Goal: Task Accomplishment & Management: Use online tool/utility

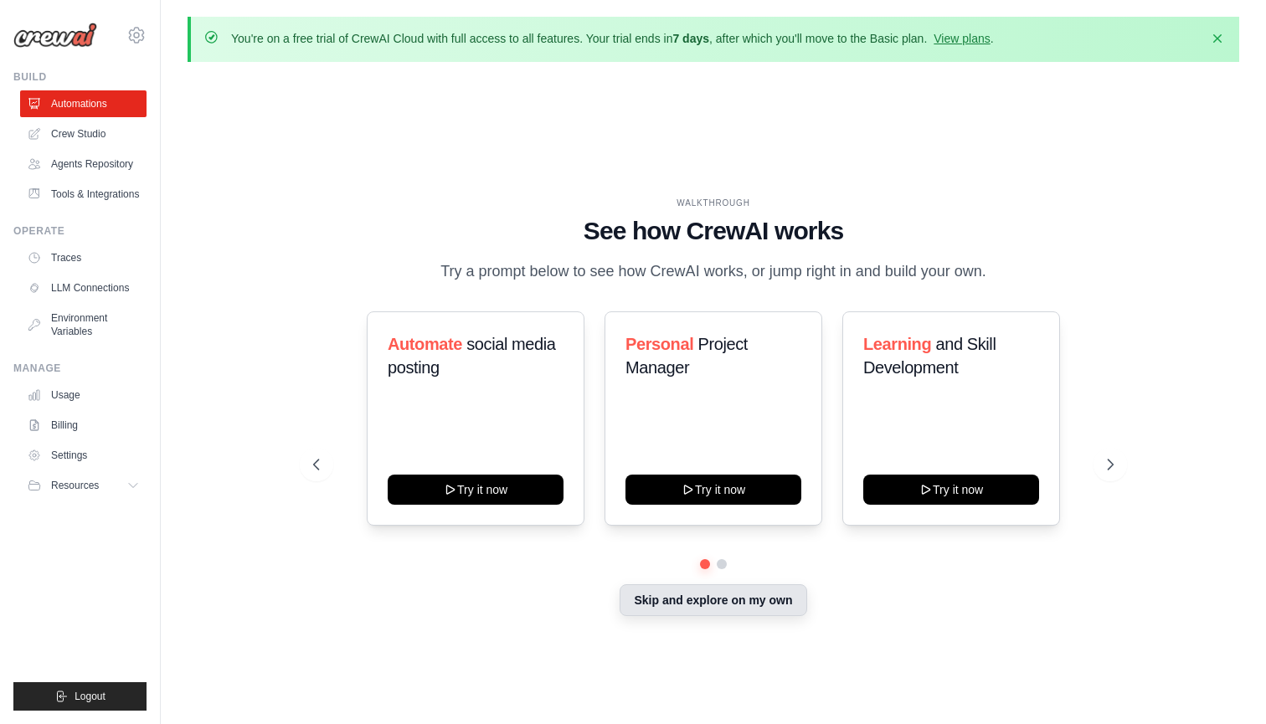
click at [732, 603] on button "Skip and explore on my own" at bounding box center [712, 600] width 187 height 32
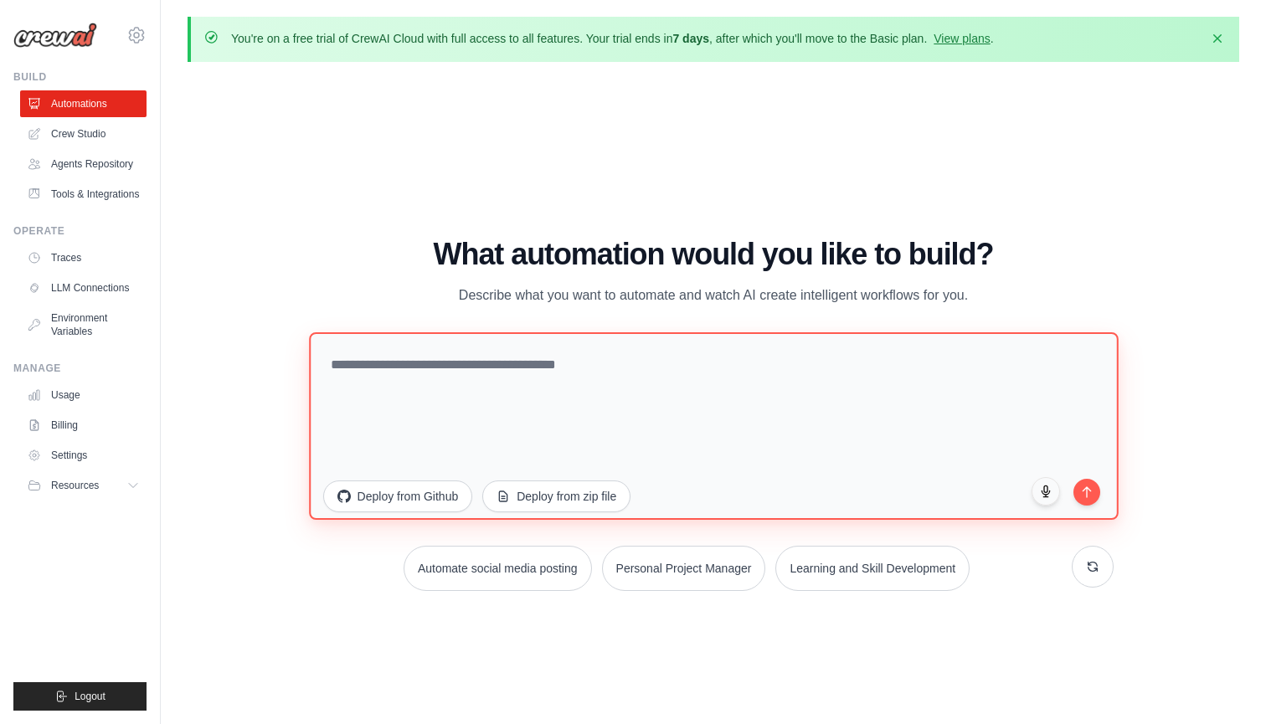
click at [787, 429] on textarea at bounding box center [713, 424] width 809 height 187
click at [776, 389] on textarea "**********" at bounding box center [713, 424] width 809 height 187
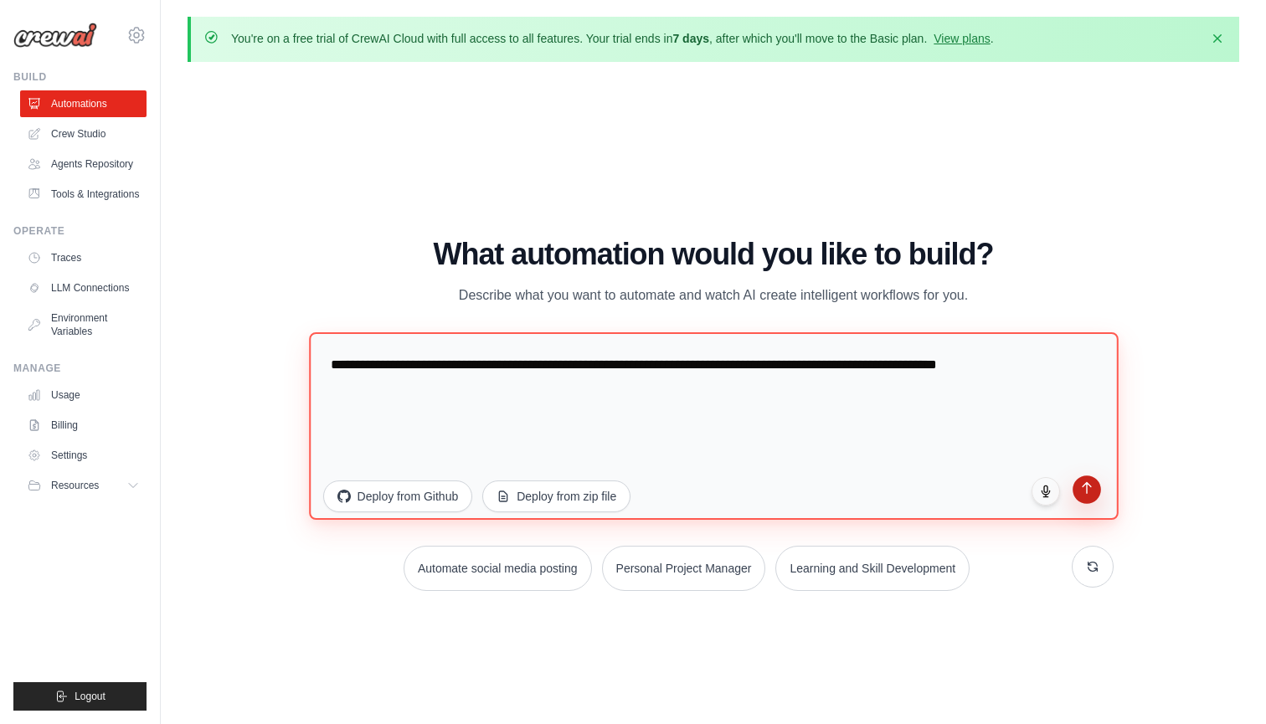
type textarea "**********"
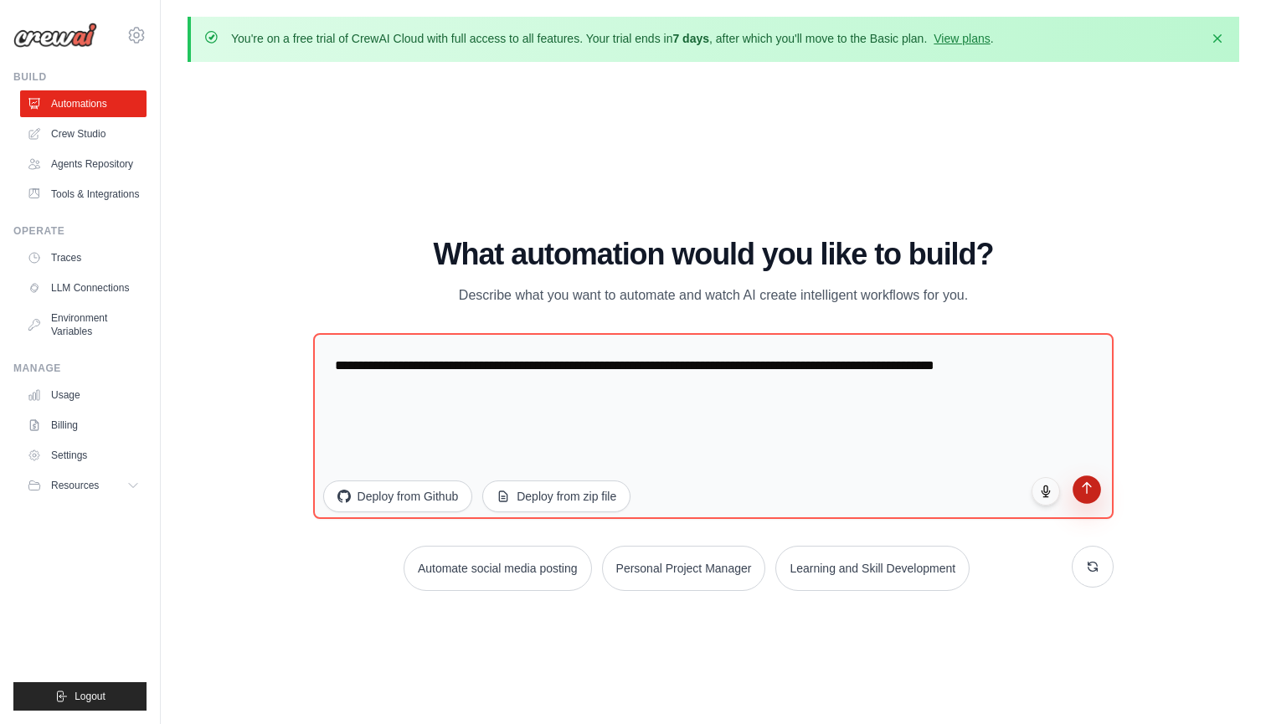
click at [1090, 483] on icon "submit" at bounding box center [1087, 487] width 14 height 14
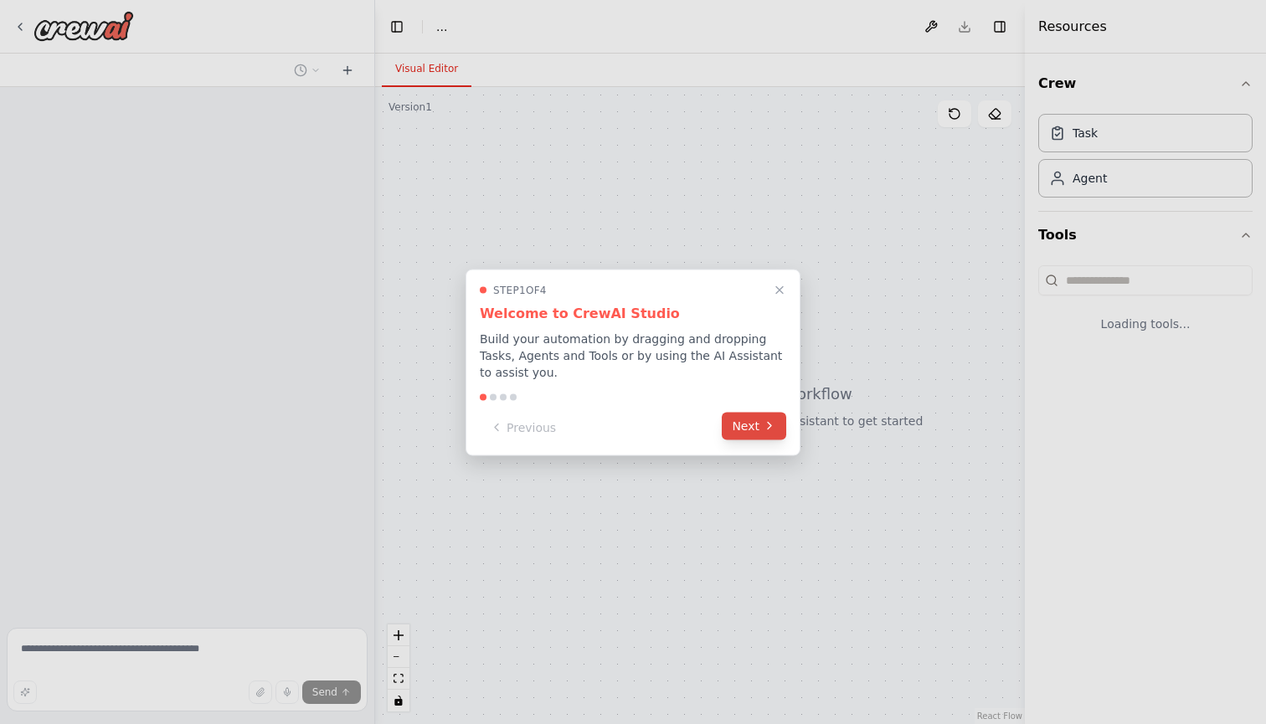
click at [743, 427] on button "Next" at bounding box center [754, 426] width 64 height 28
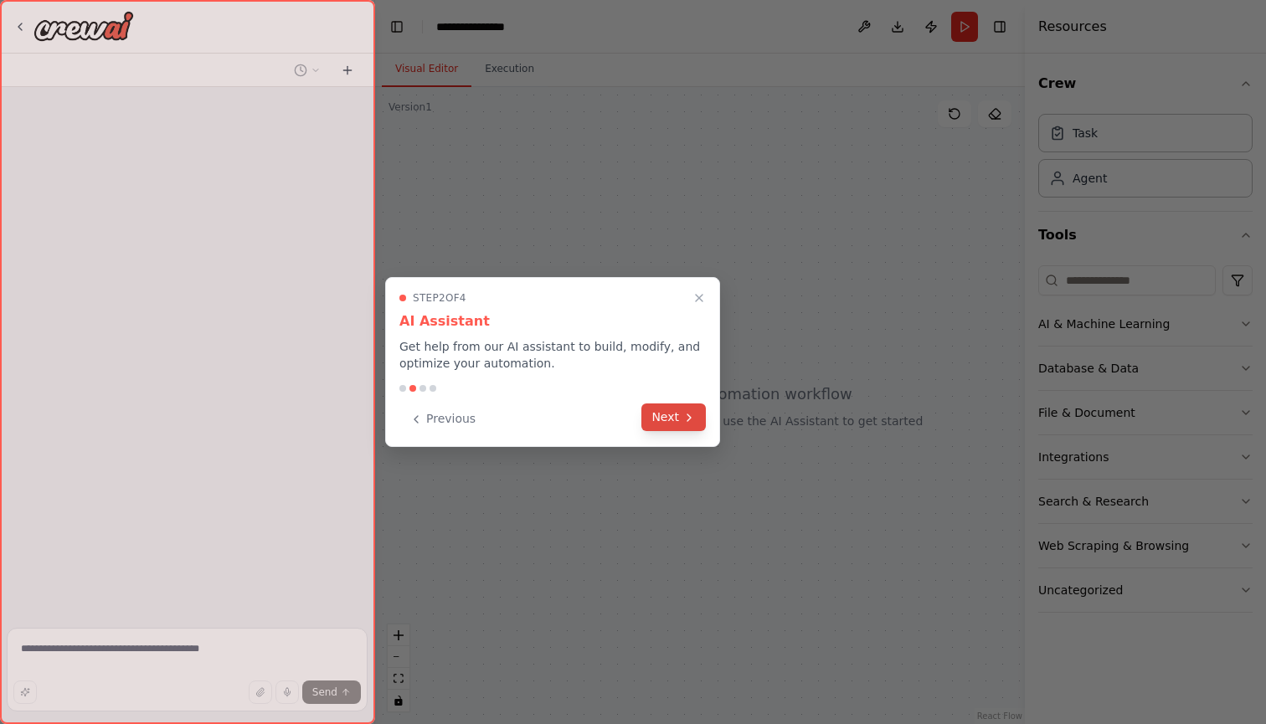
click at [695, 418] on icon at bounding box center [688, 417] width 13 height 13
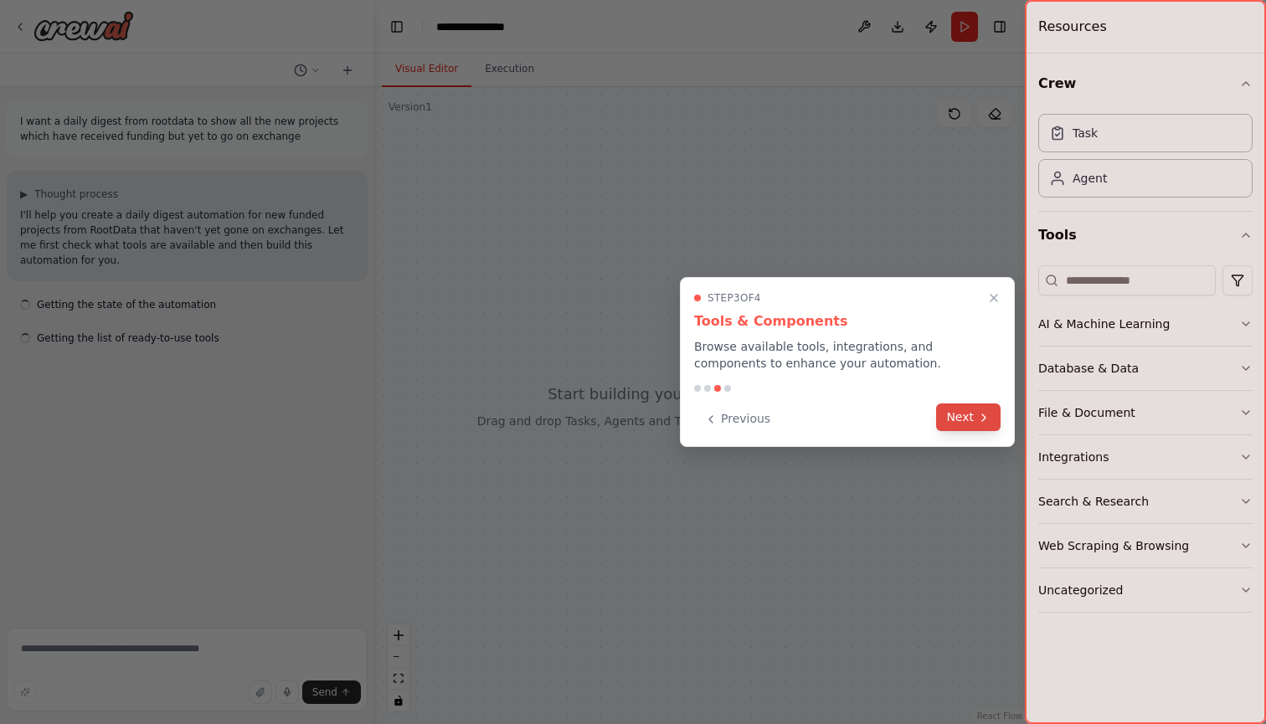
click at [962, 409] on button "Next" at bounding box center [968, 417] width 64 height 28
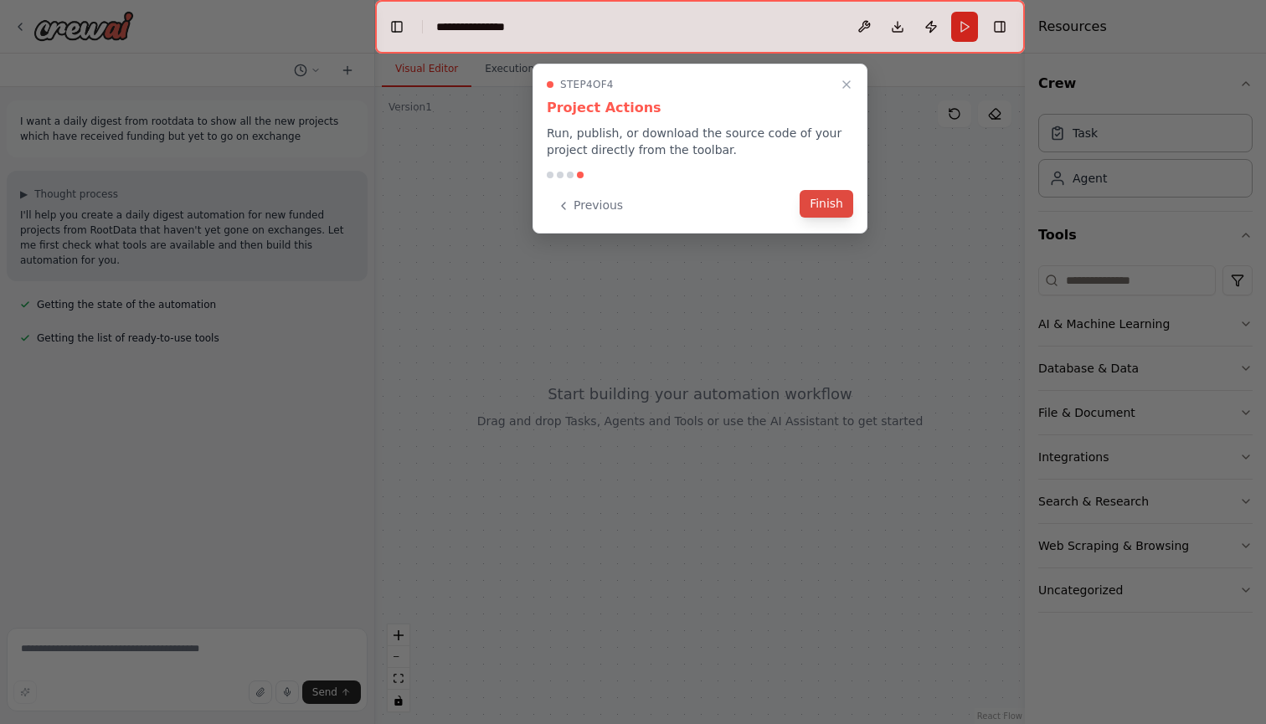
click at [822, 203] on button "Finish" at bounding box center [826, 204] width 54 height 28
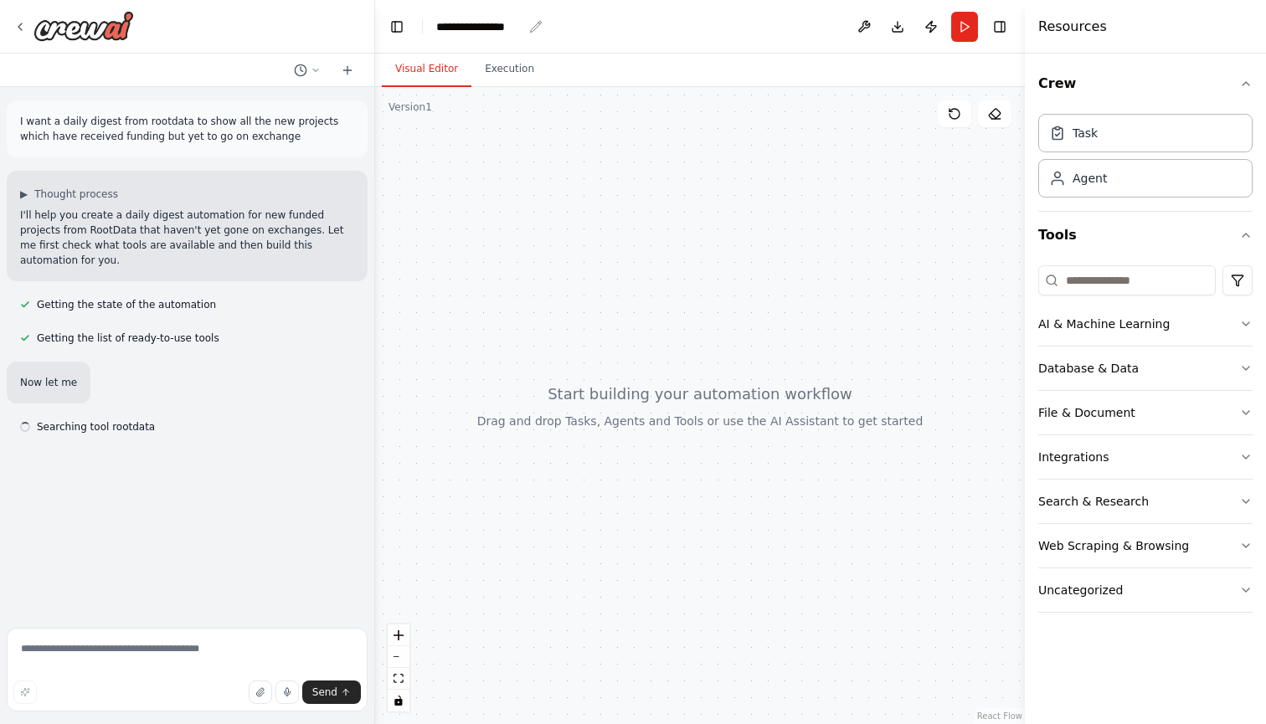
click at [501, 23] on div "**********" at bounding box center [479, 26] width 86 height 17
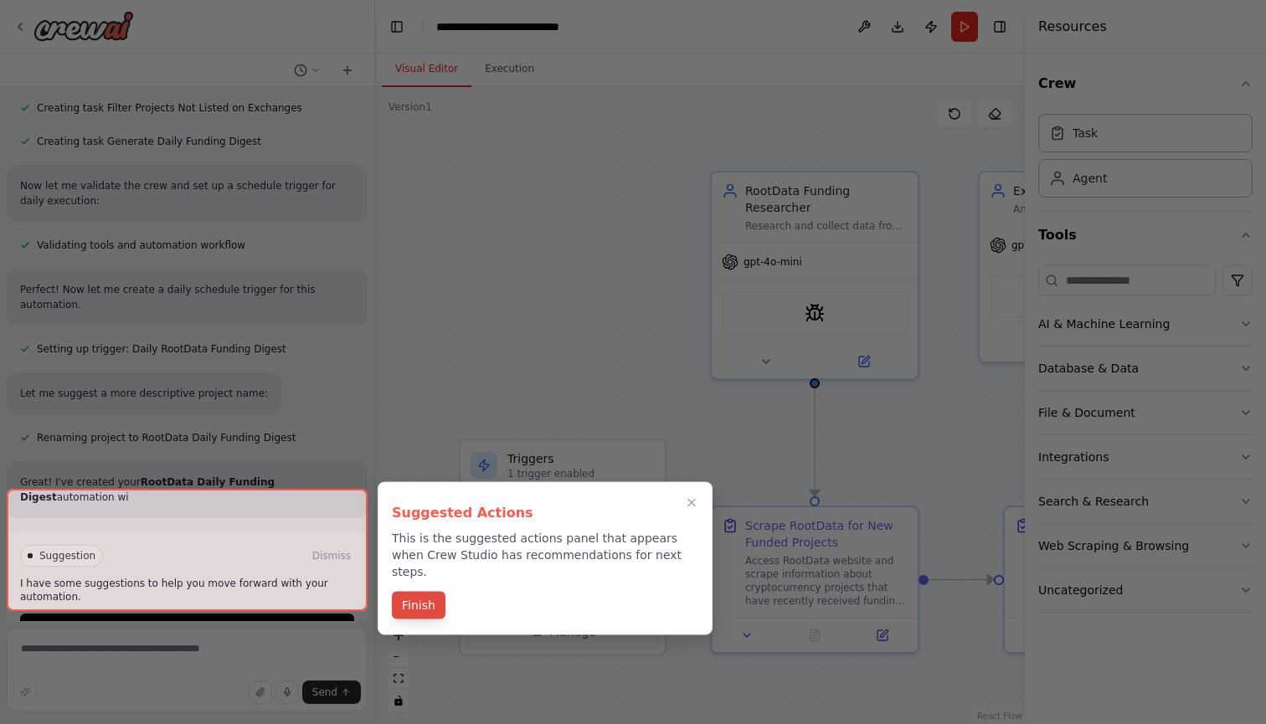
scroll to position [737, 0]
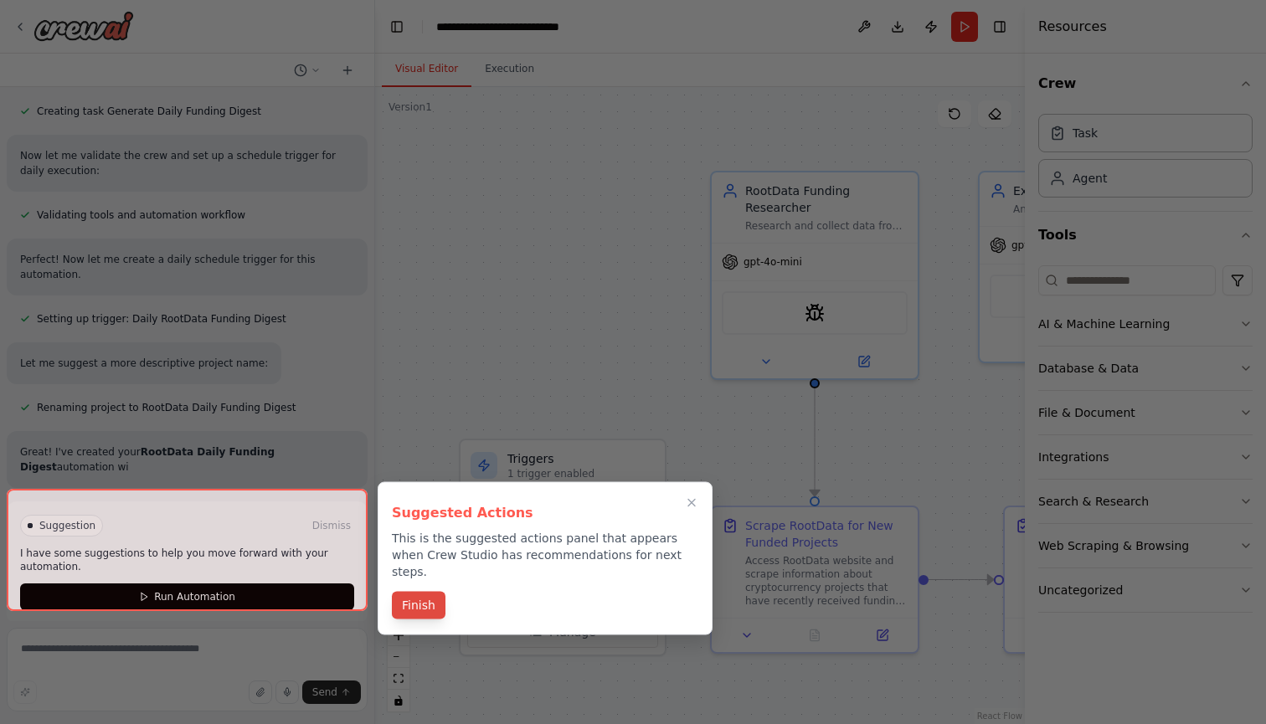
click at [422, 595] on button "Finish" at bounding box center [419, 606] width 54 height 28
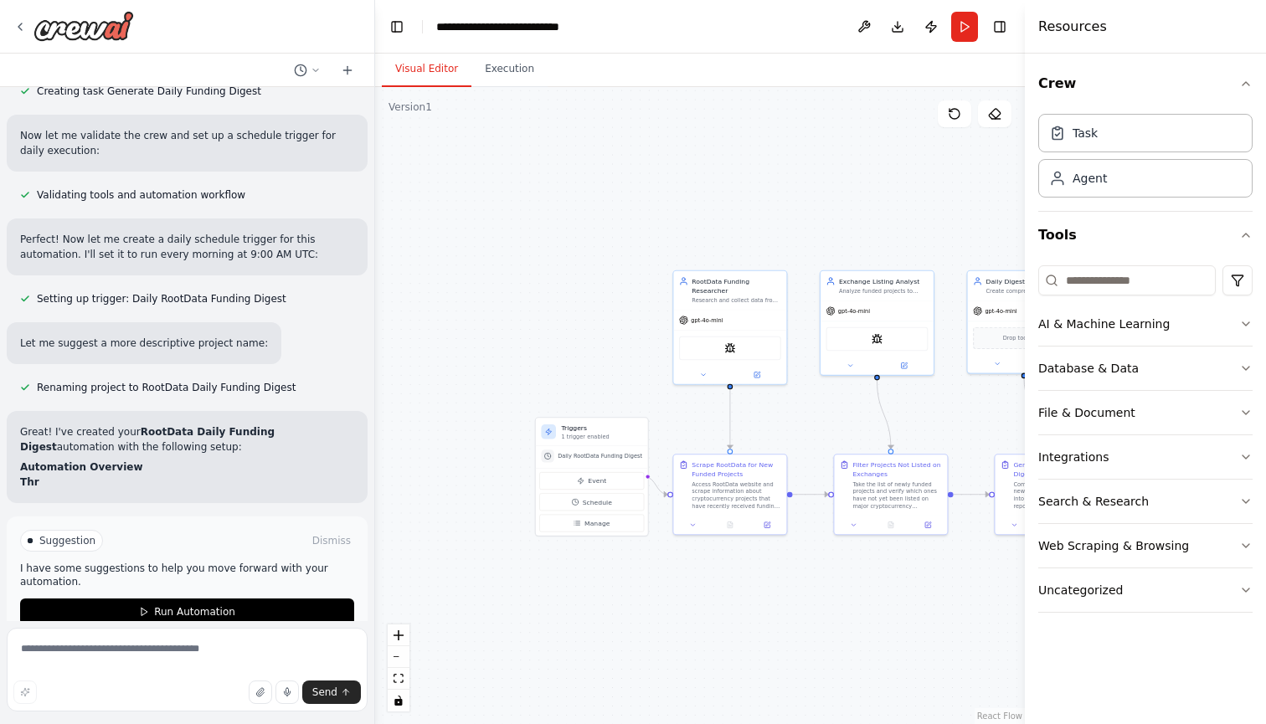
scroll to position [788, 0]
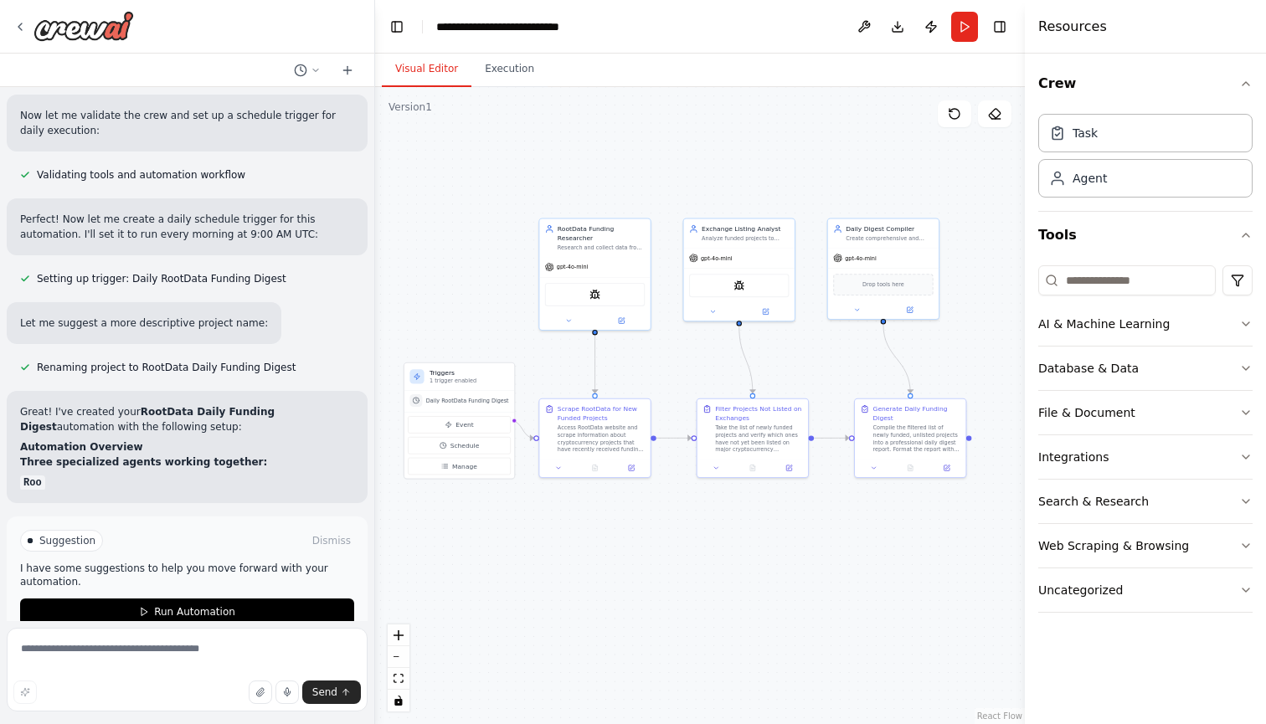
drag, startPoint x: 814, startPoint y: 437, endPoint x: 680, endPoint y: 383, distance: 143.8
click at [680, 383] on div ".deletable-edge-delete-btn { width: 20px; height: 20px; border: 0px solid #ffff…" at bounding box center [700, 405] width 650 height 637
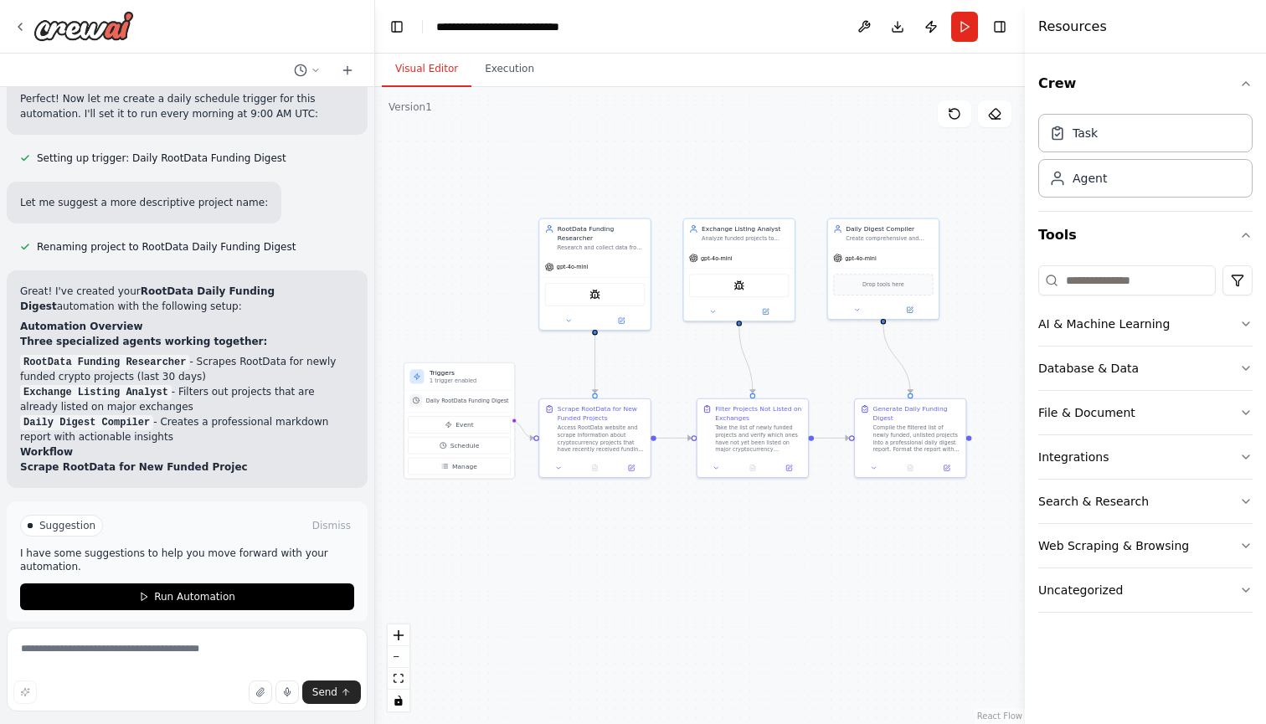
scroll to position [0, 0]
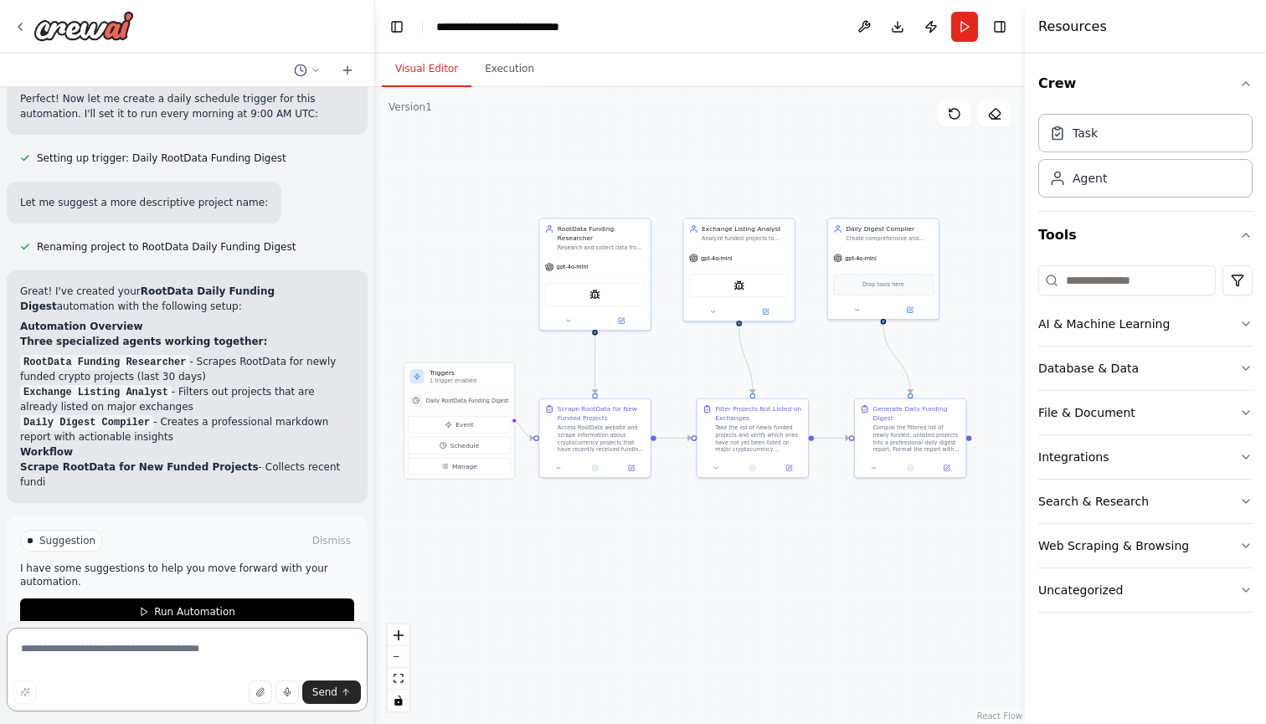
click at [139, 651] on textarea at bounding box center [187, 670] width 361 height 84
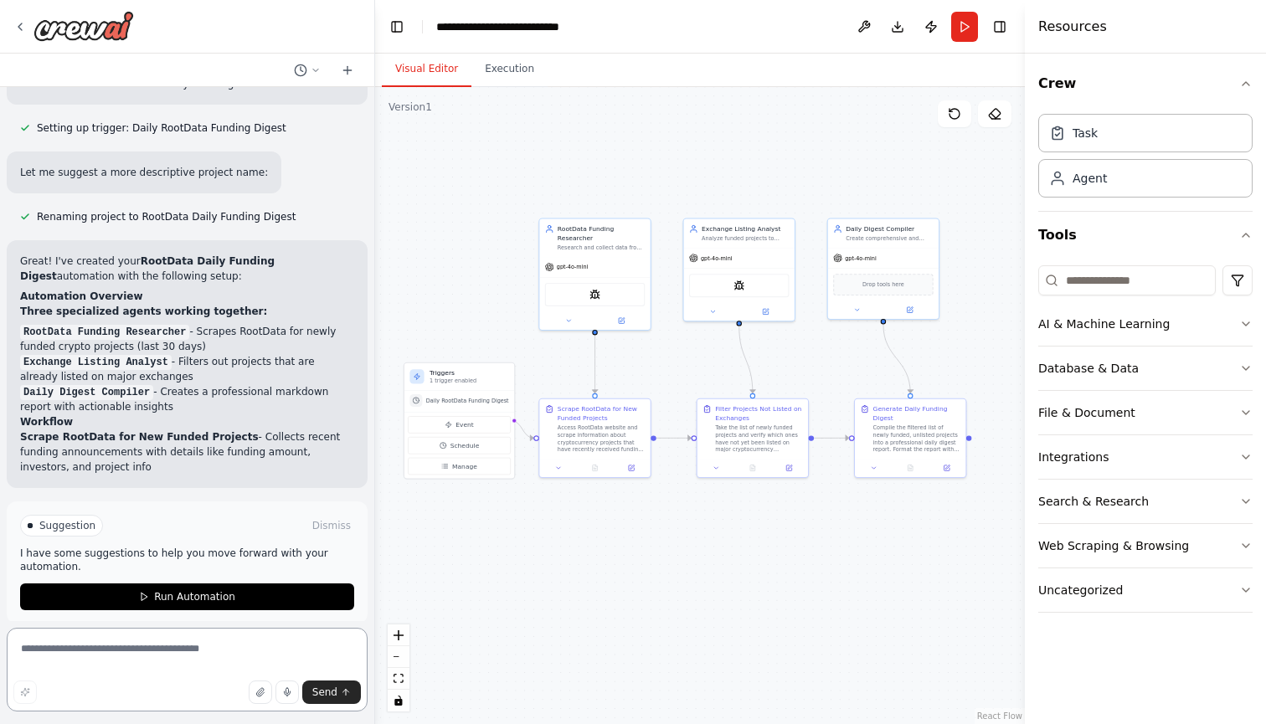
click at [188, 648] on textarea at bounding box center [187, 670] width 361 height 84
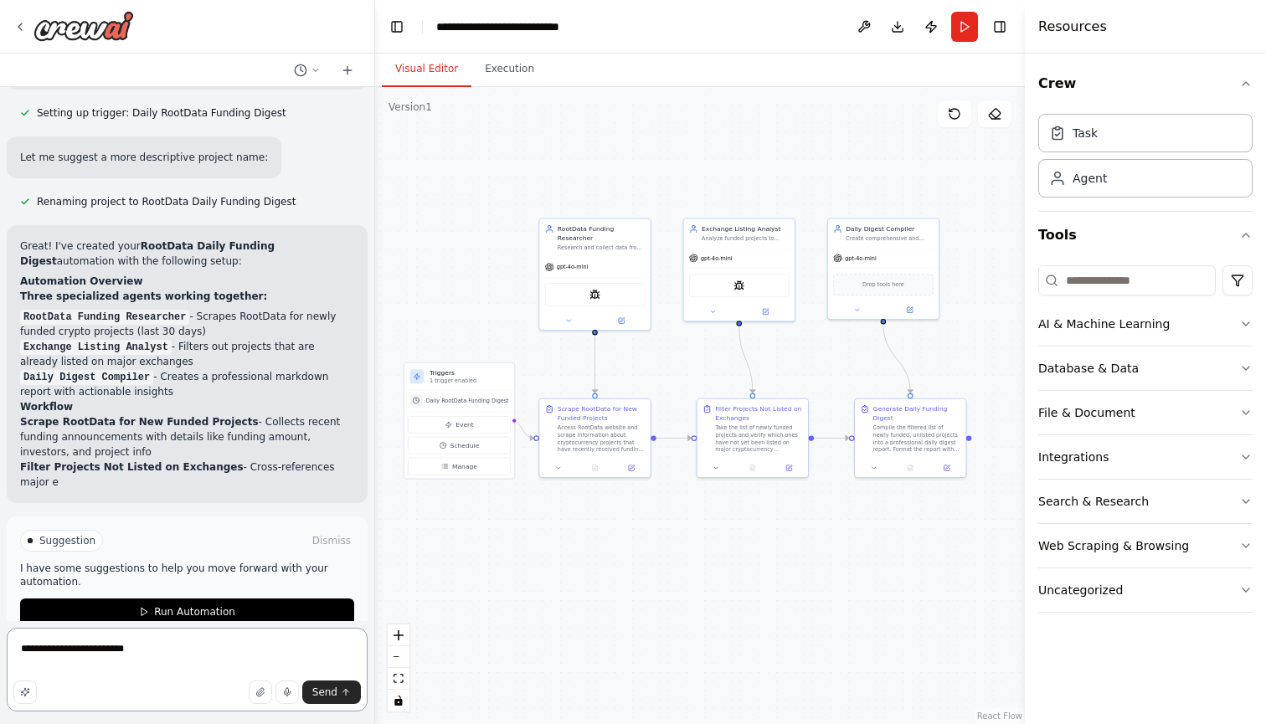
scroll to position [1069, 0]
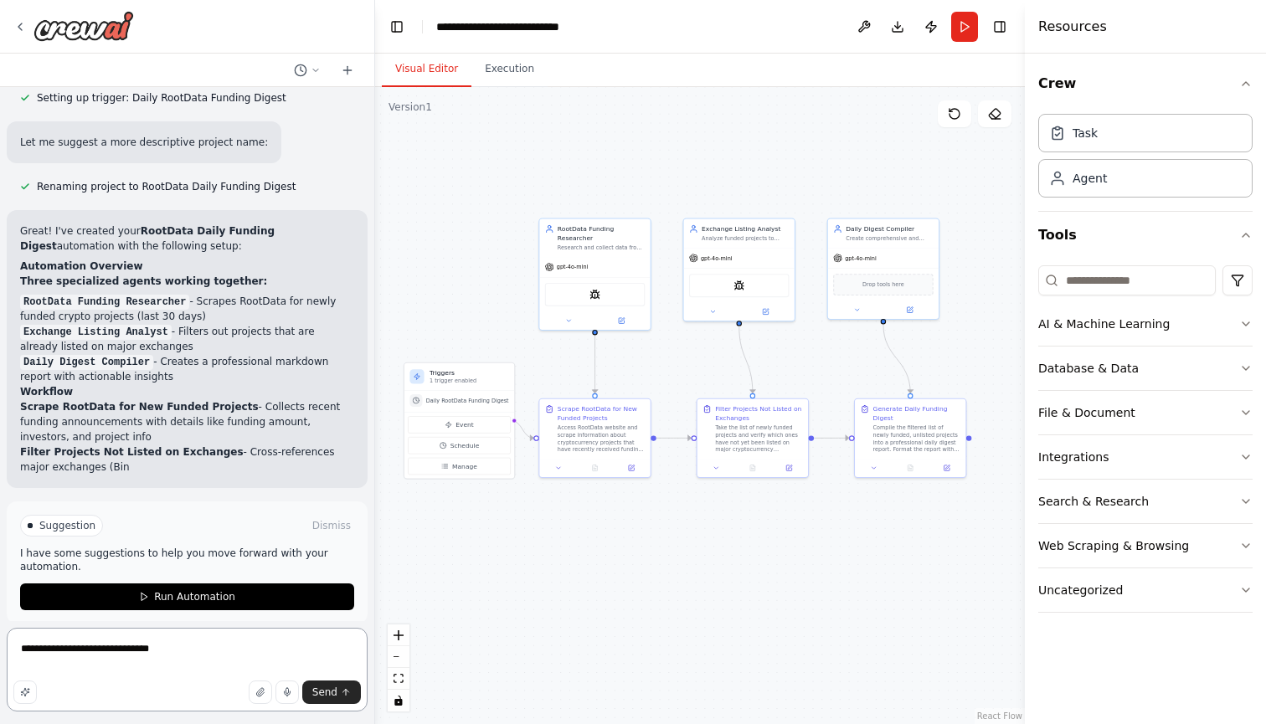
type textarea "**********"
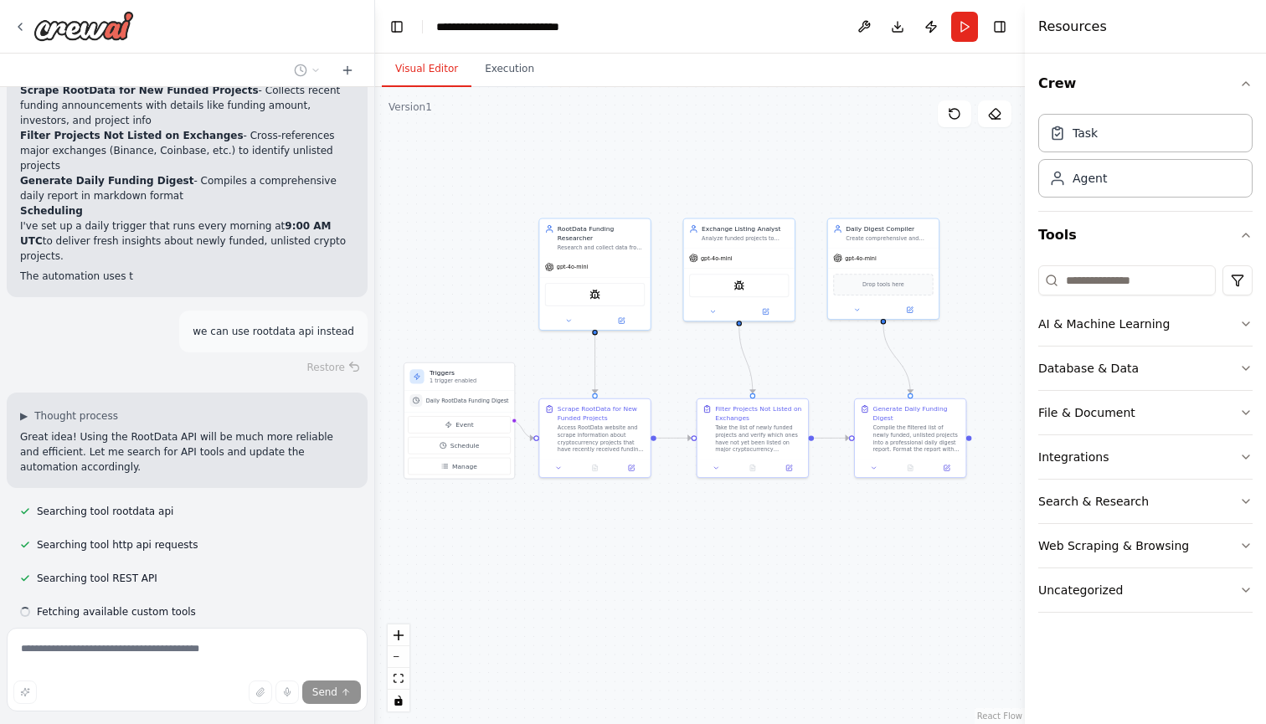
scroll to position [1419, 0]
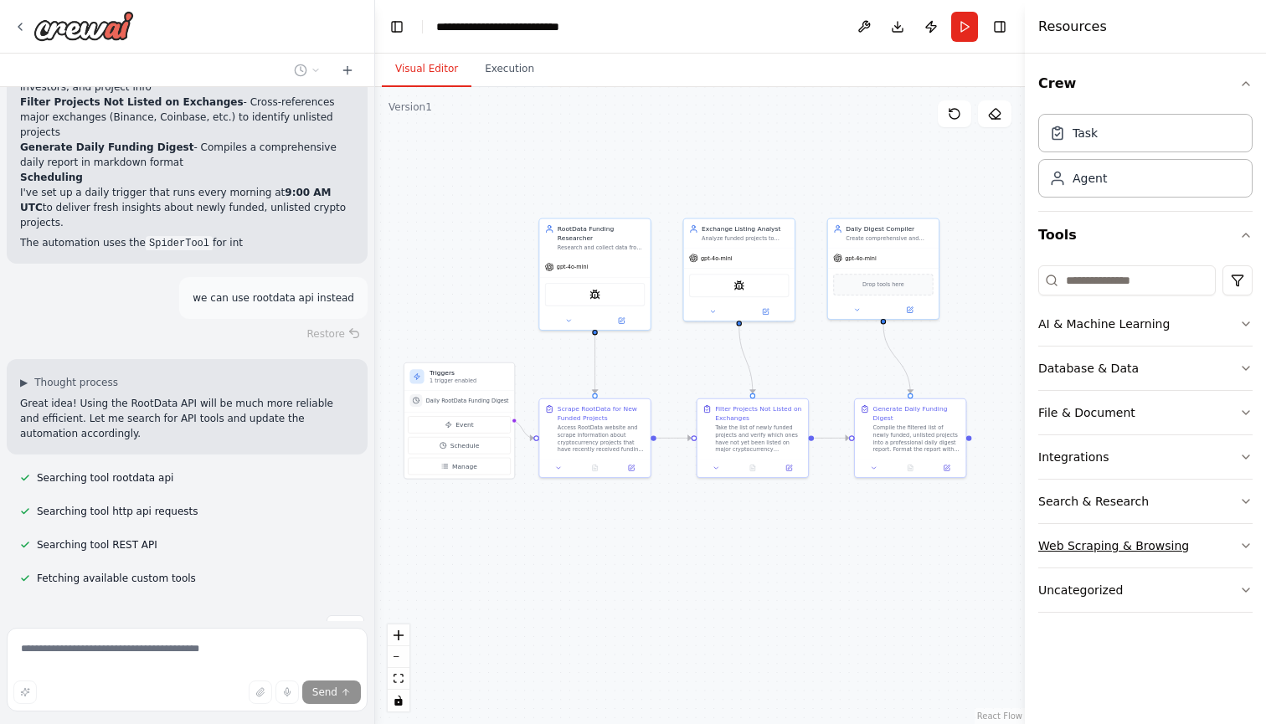
click at [1222, 544] on button "Web Scraping & Browsing" at bounding box center [1145, 546] width 214 height 44
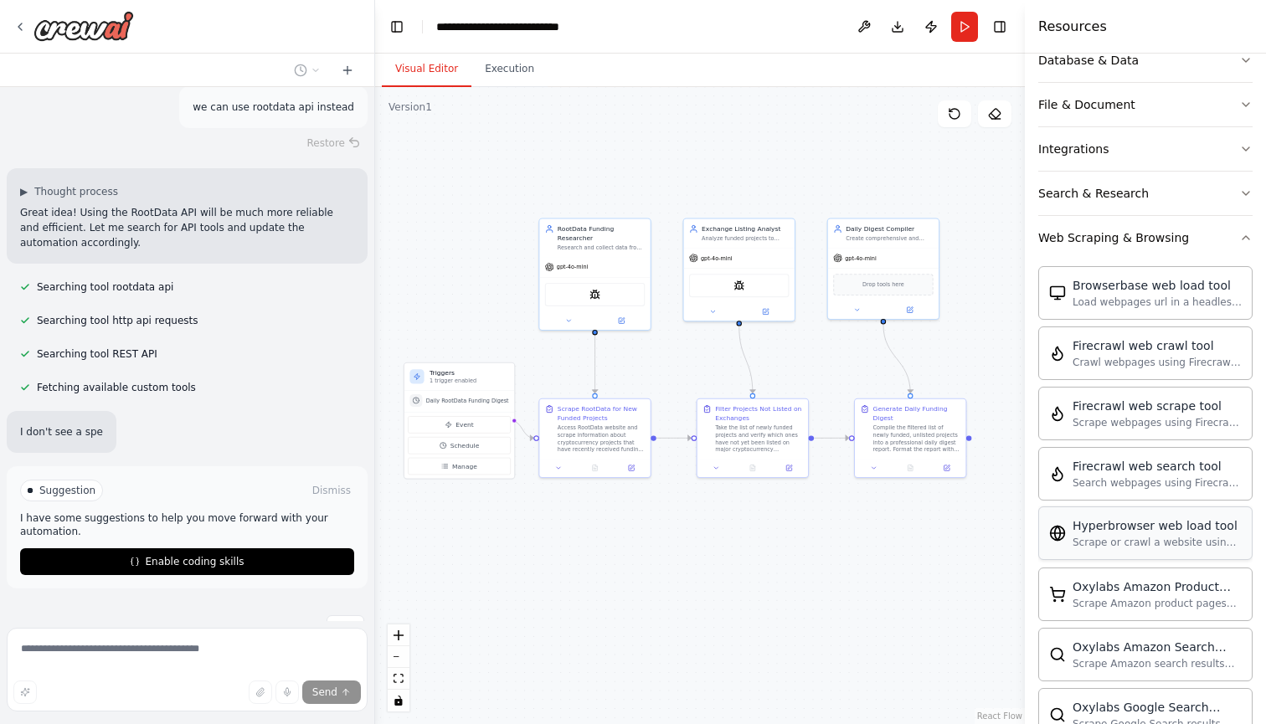
scroll to position [171, 0]
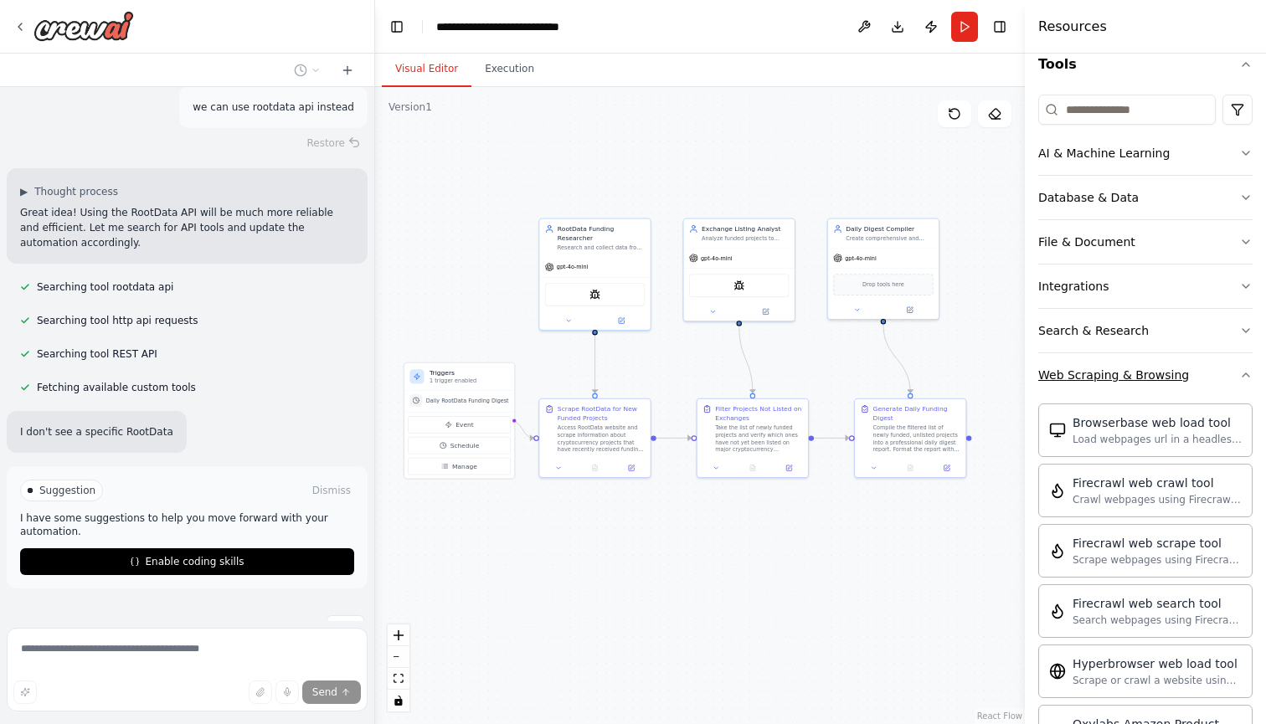
click at [1240, 367] on button "Web Scraping & Browsing" at bounding box center [1145, 375] width 214 height 44
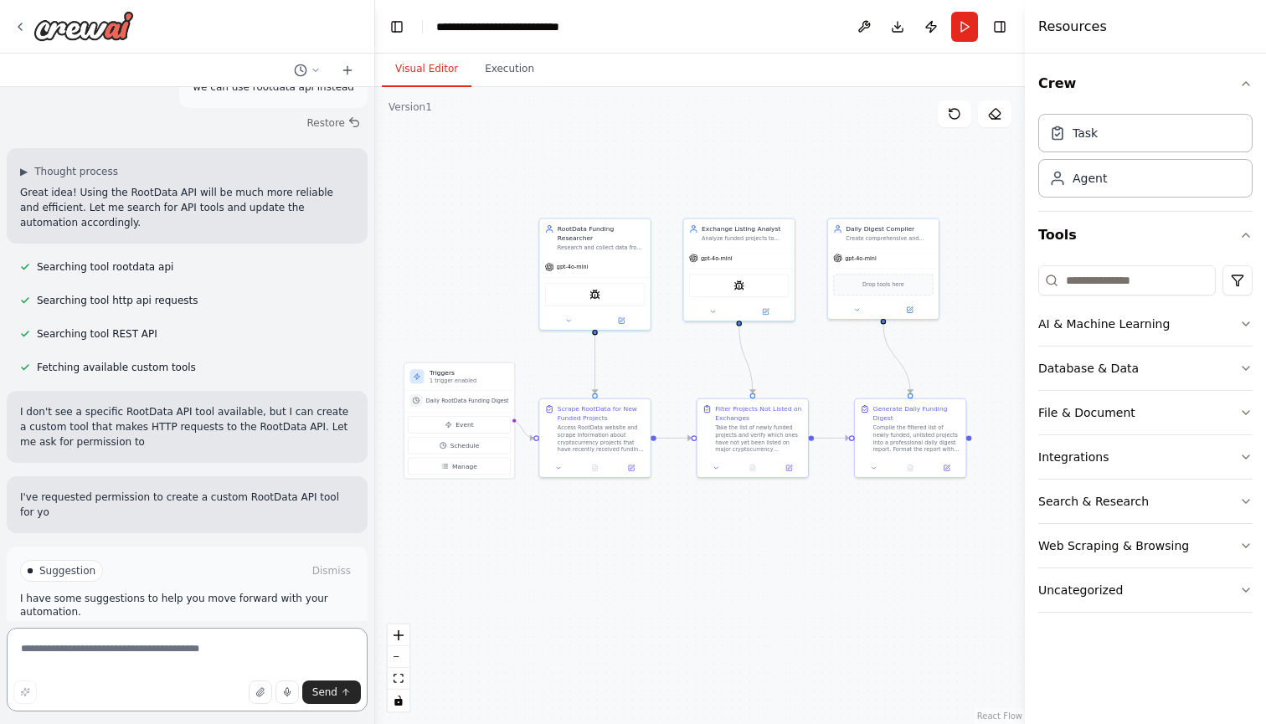
scroll to position [0, 0]
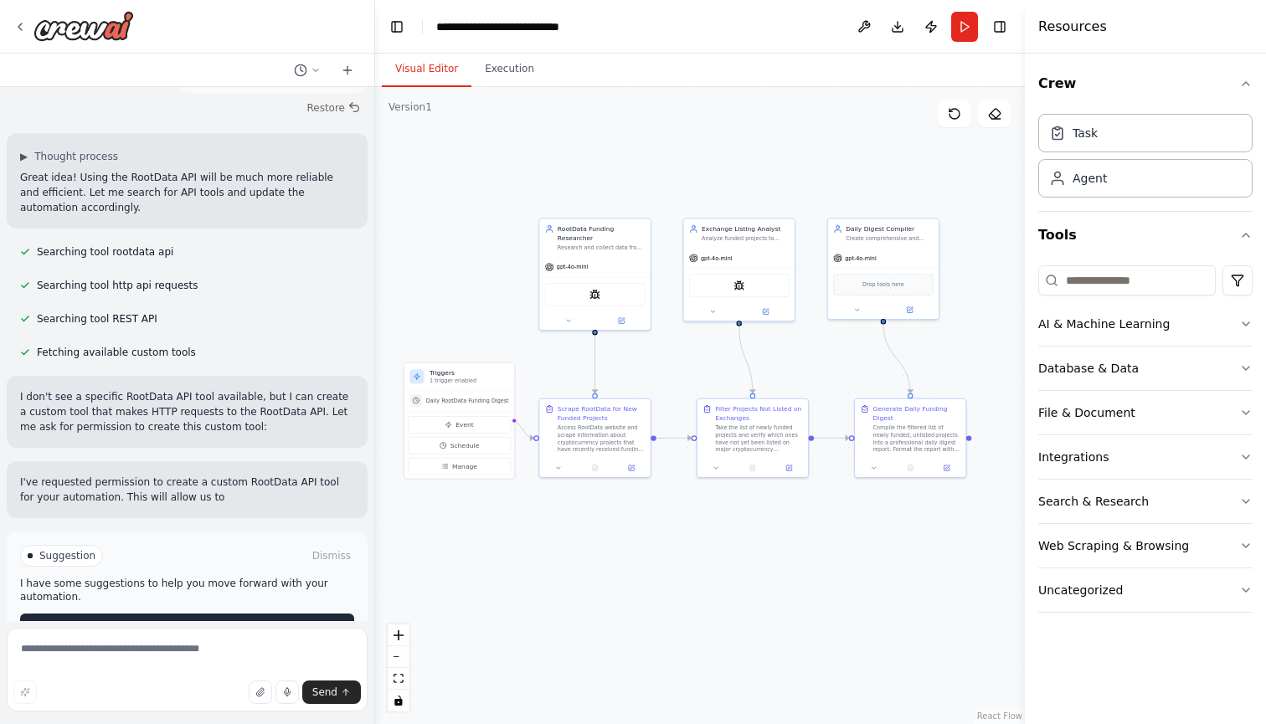
click at [200, 620] on span "Enable coding skills" at bounding box center [194, 626] width 99 height 13
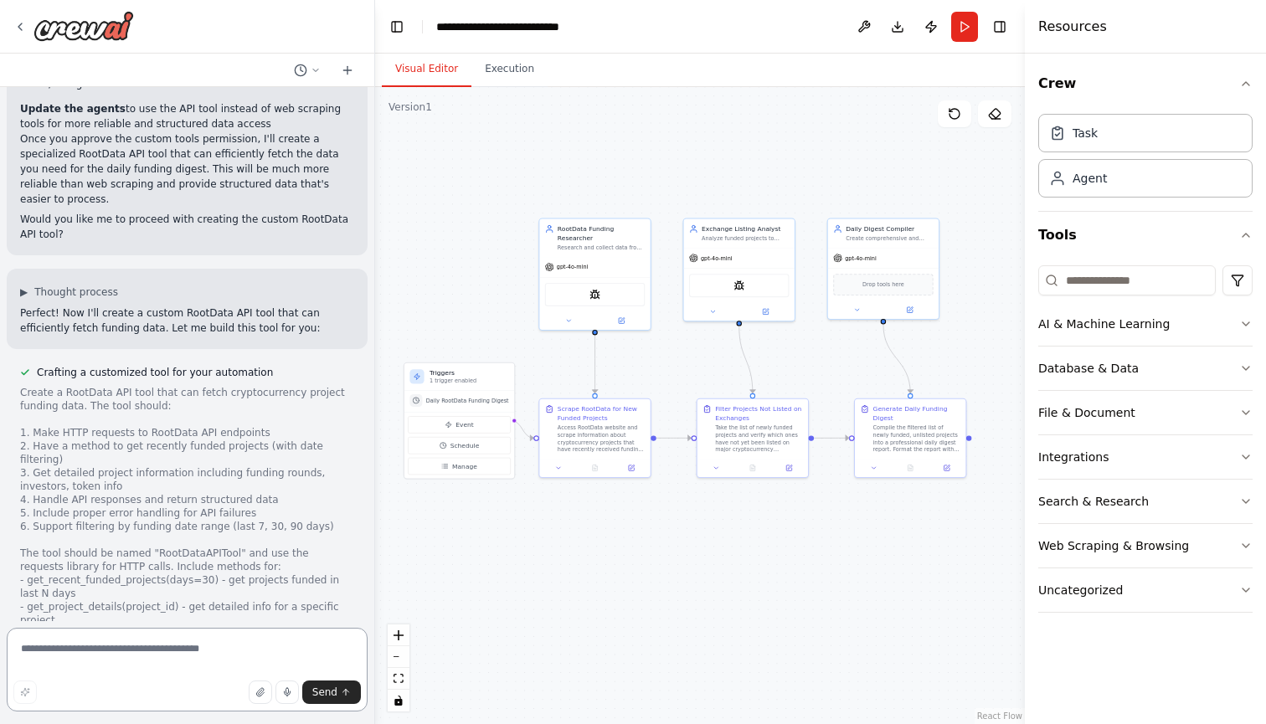
scroll to position [2324, 0]
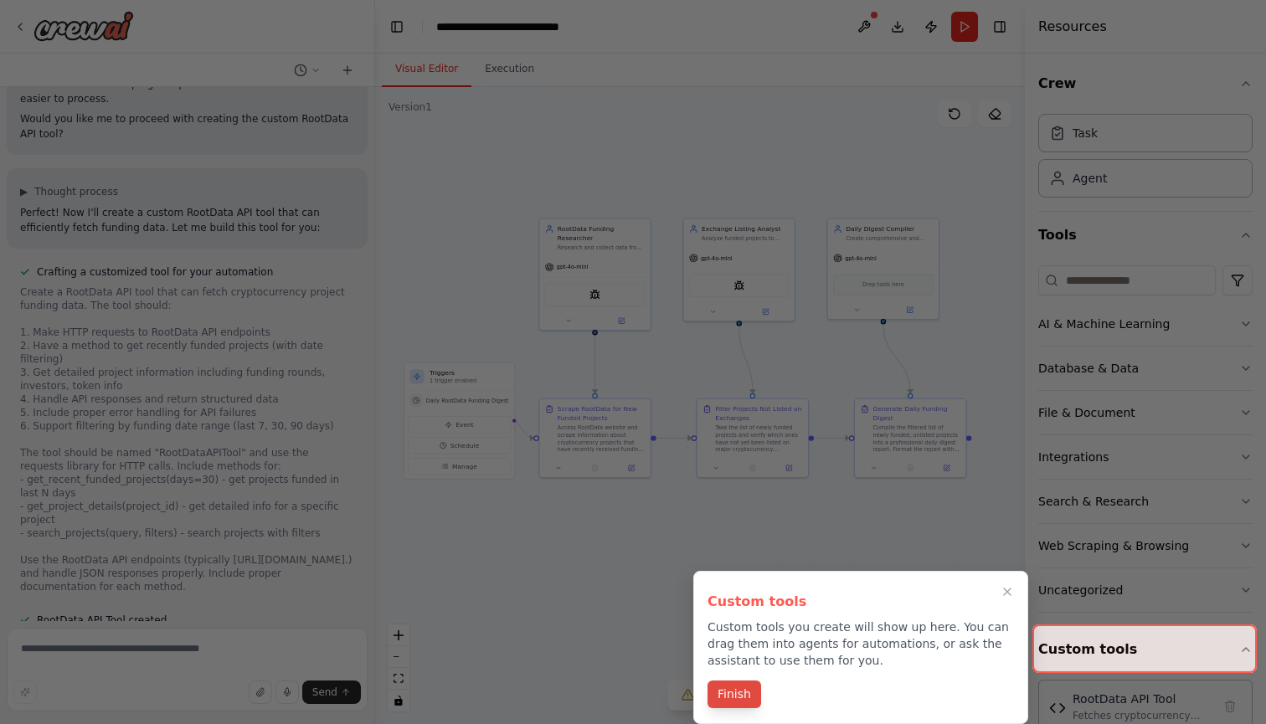
click at [746, 691] on button "Finish" at bounding box center [734, 694] width 54 height 28
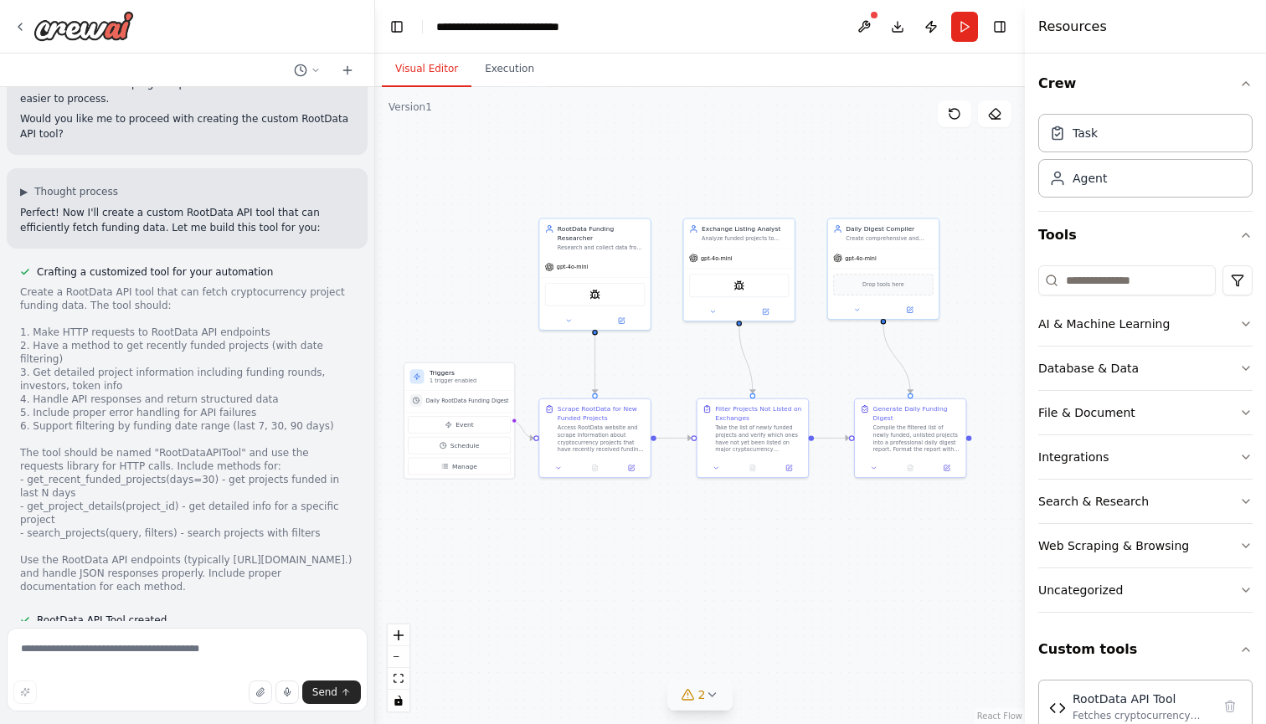
click at [701, 690] on span "2" at bounding box center [702, 694] width 8 height 17
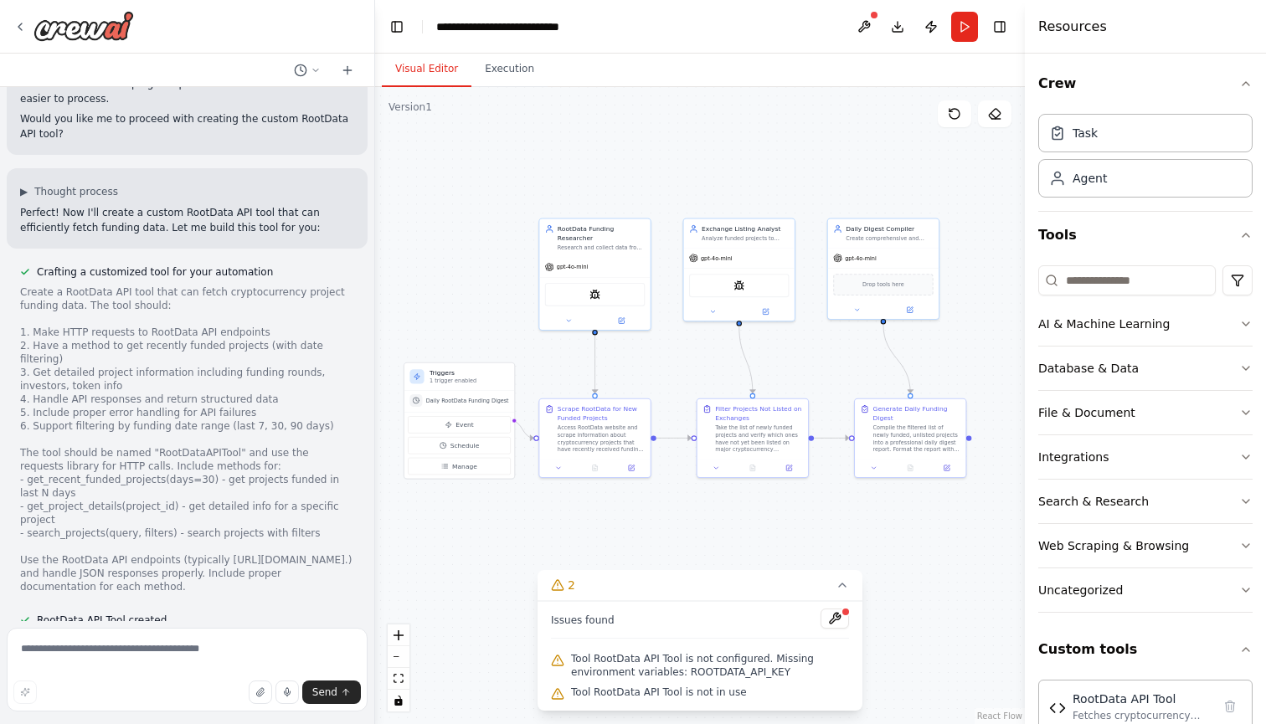
click at [718, 670] on span "Tool RootData API Tool is not configured. Missing environment variables: ROOTDA…" at bounding box center [710, 665] width 278 height 27
click at [833, 623] on button at bounding box center [834, 619] width 28 height 20
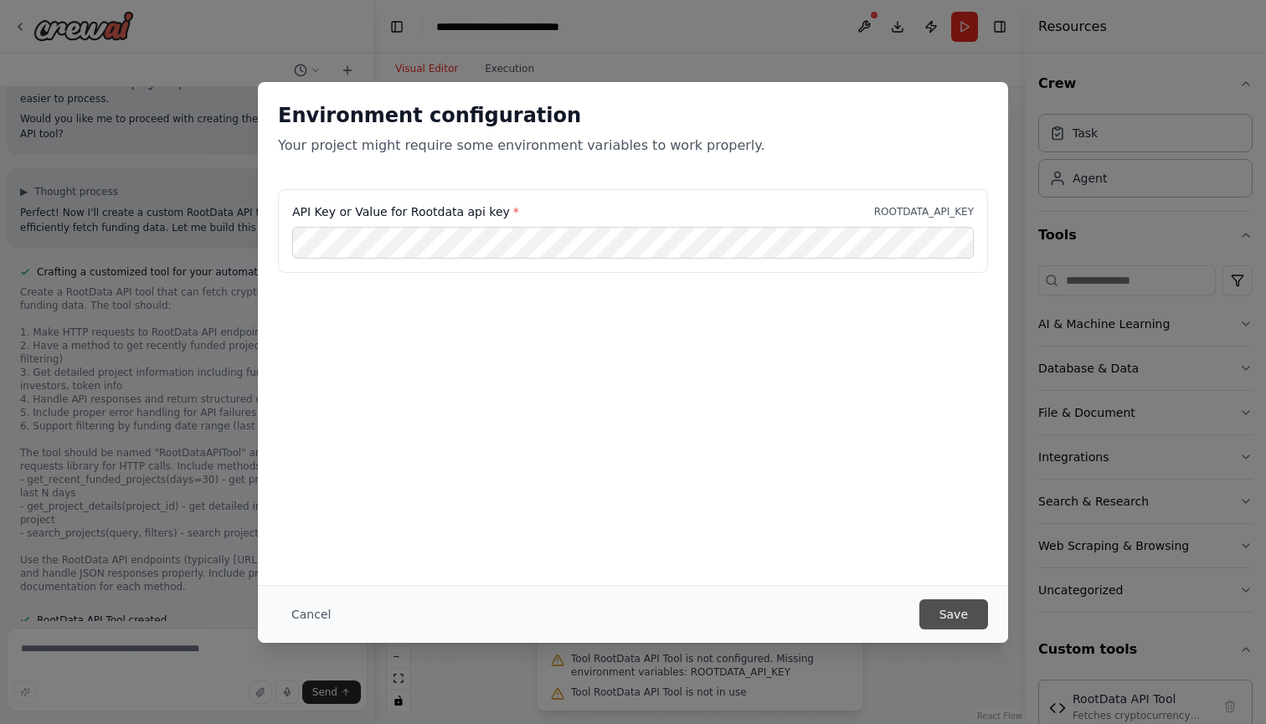
click at [968, 608] on button "Save" at bounding box center [953, 614] width 69 height 30
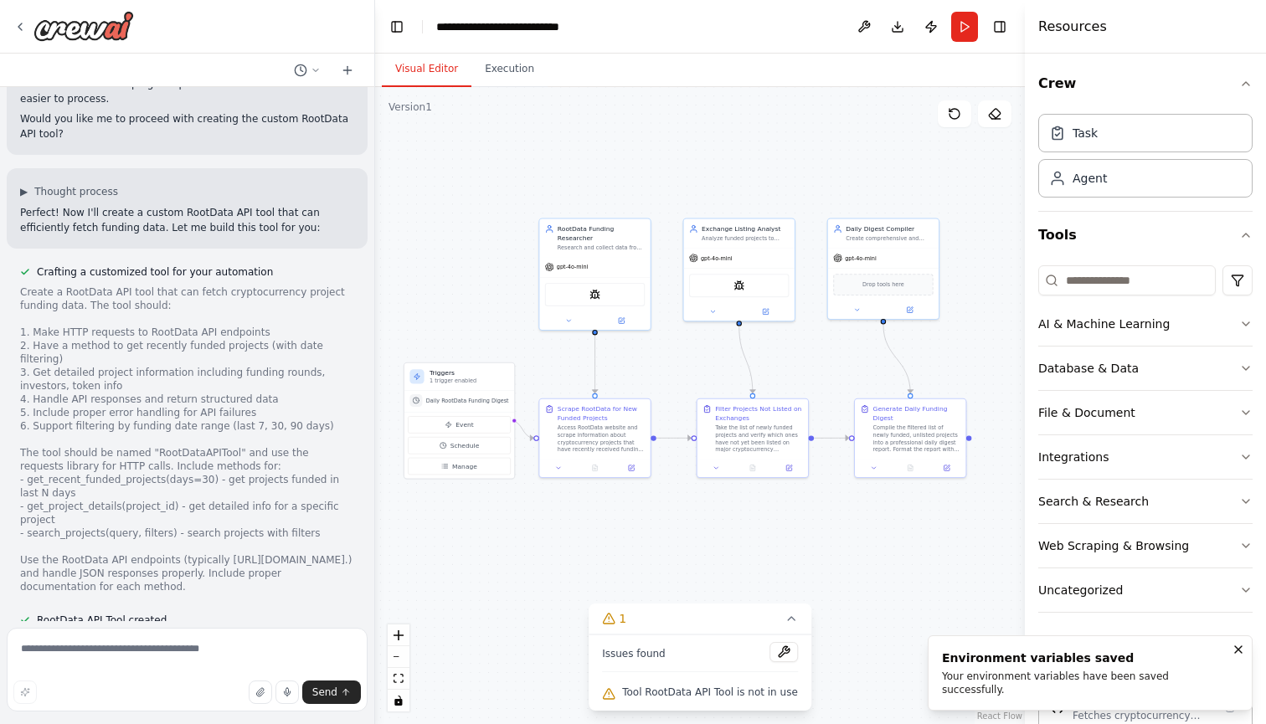
click at [727, 698] on span "Tool RootData API Tool is not in use" at bounding box center [710, 692] width 176 height 13
click at [784, 650] on button at bounding box center [783, 652] width 28 height 20
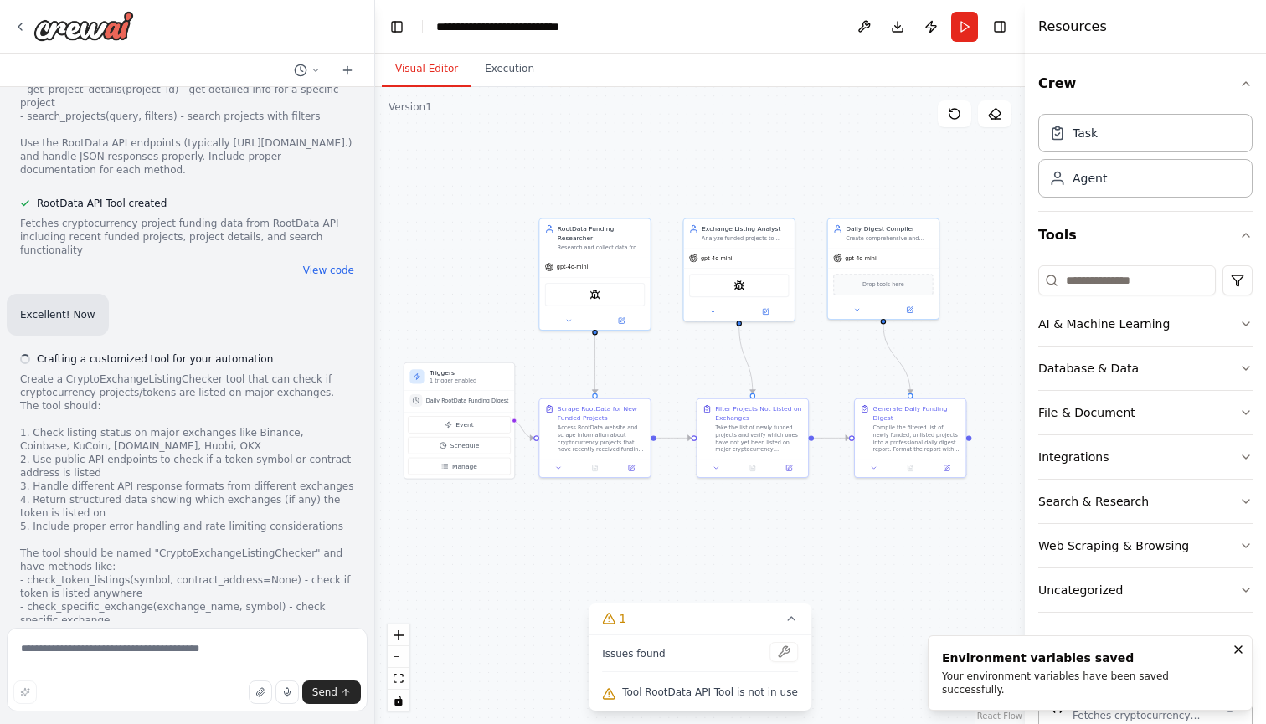
scroll to position [0, 0]
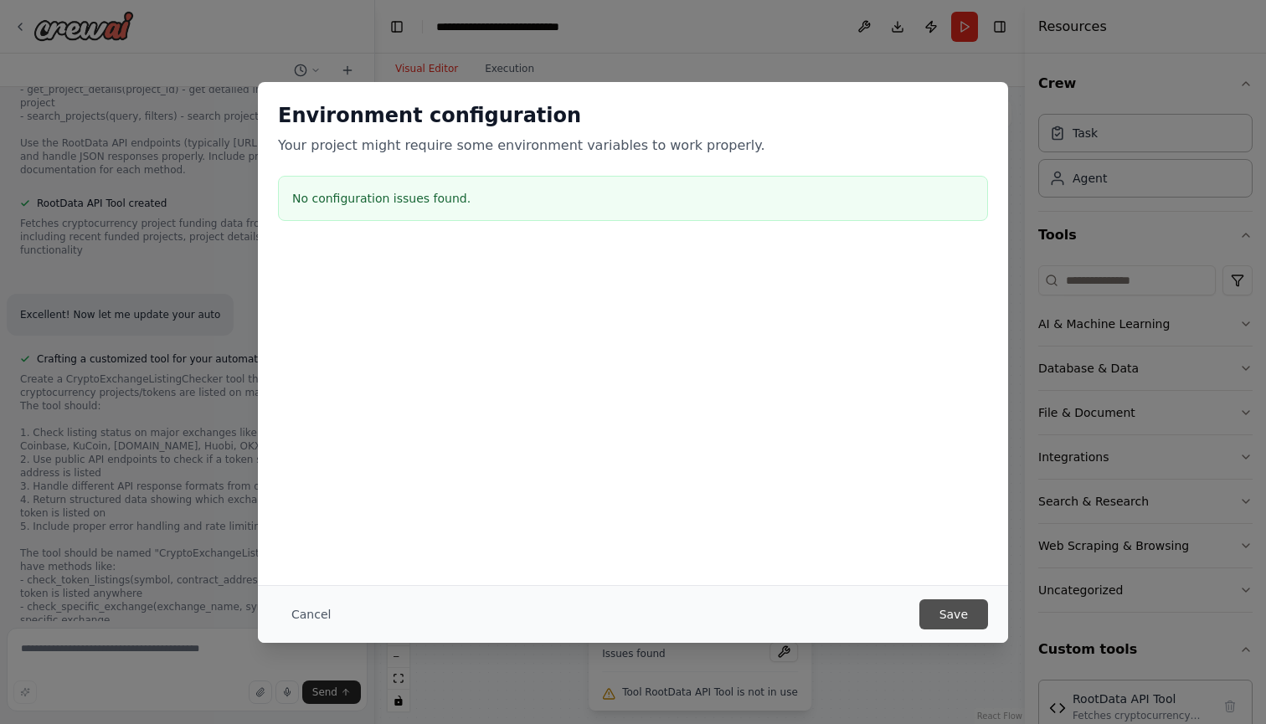
click at [947, 609] on button "Save" at bounding box center [953, 614] width 69 height 30
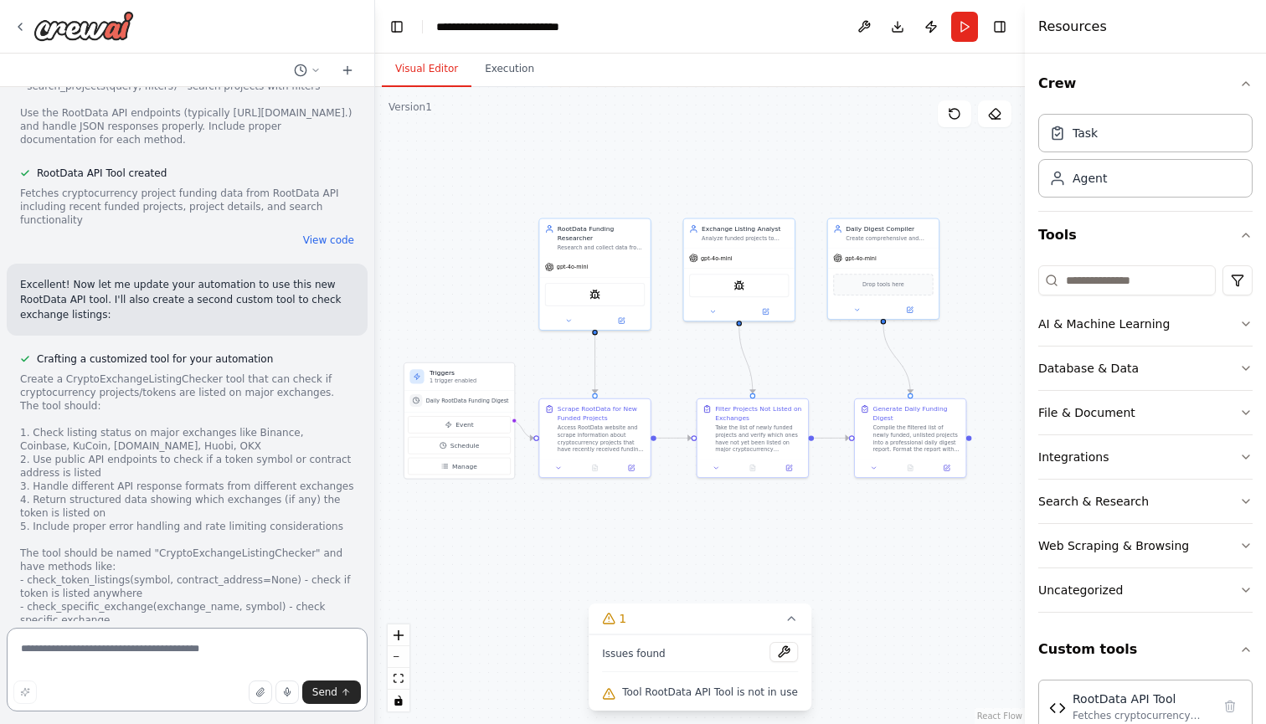
click at [175, 652] on textarea at bounding box center [187, 670] width 361 height 84
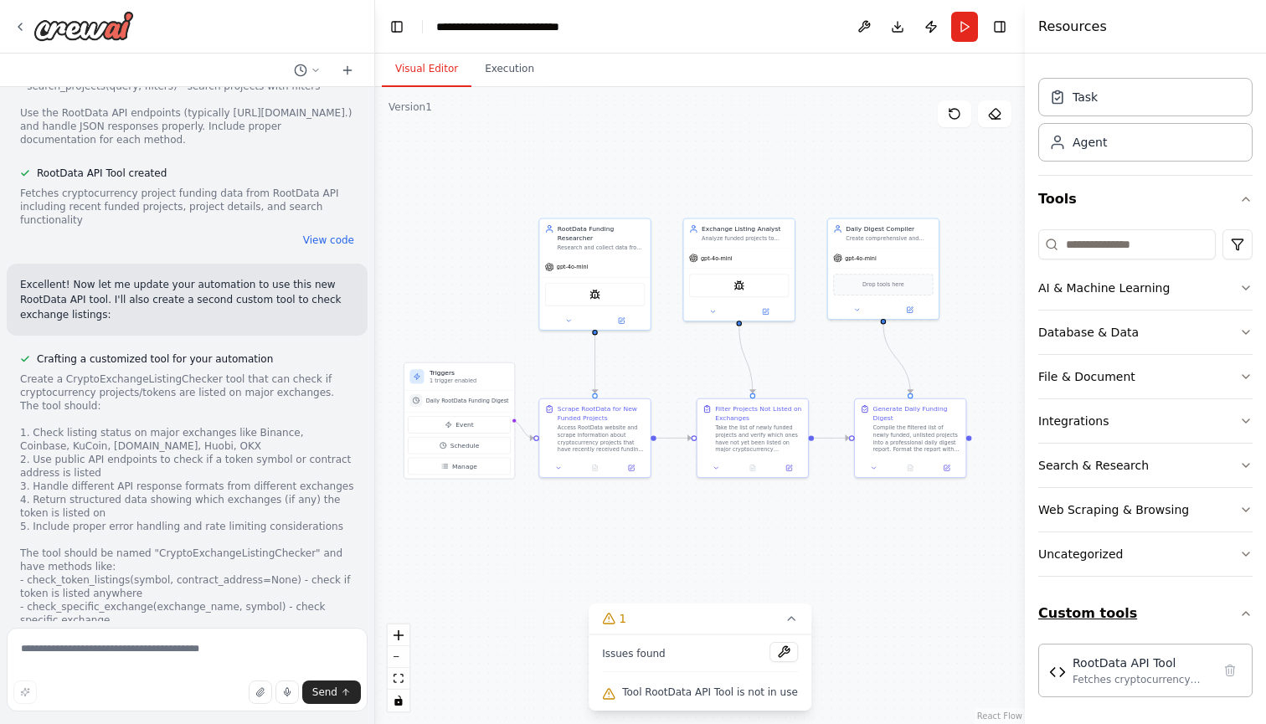
click at [1232, 609] on button "Custom tools" at bounding box center [1145, 613] width 214 height 47
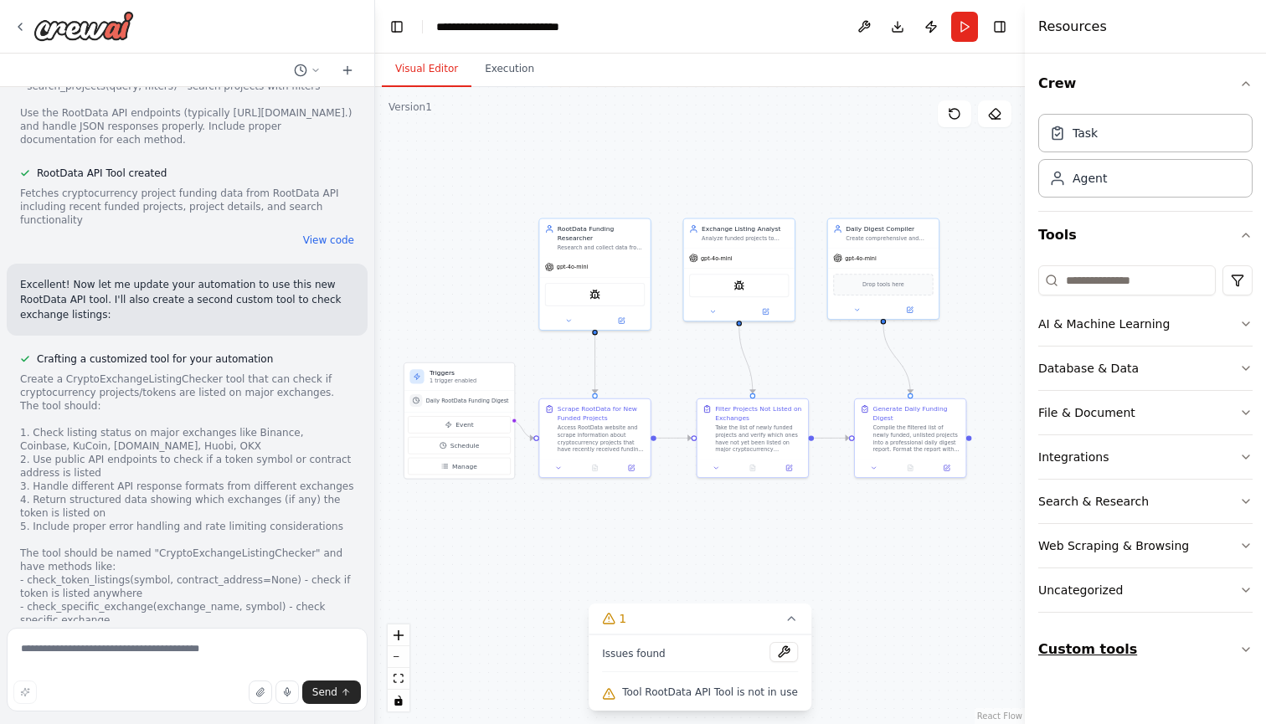
click at [1238, 646] on button "Custom tools" at bounding box center [1145, 649] width 214 height 47
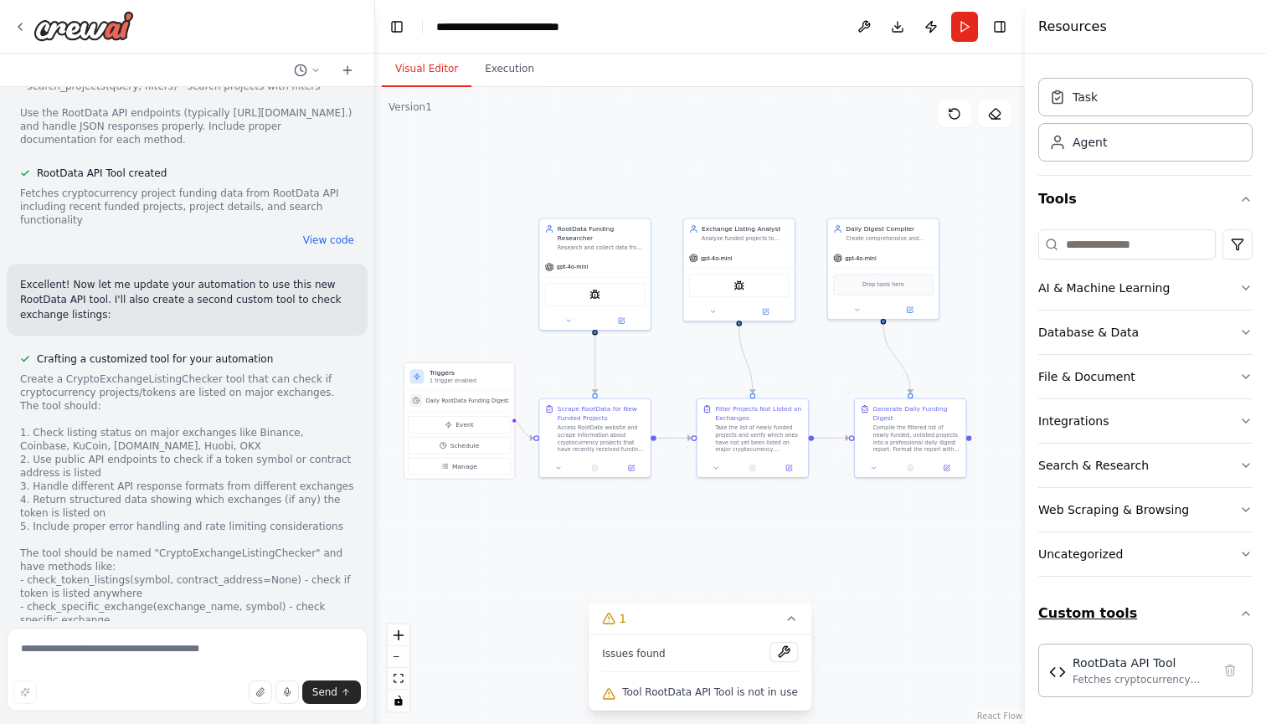
click at [1236, 616] on button "Custom tools" at bounding box center [1145, 613] width 214 height 47
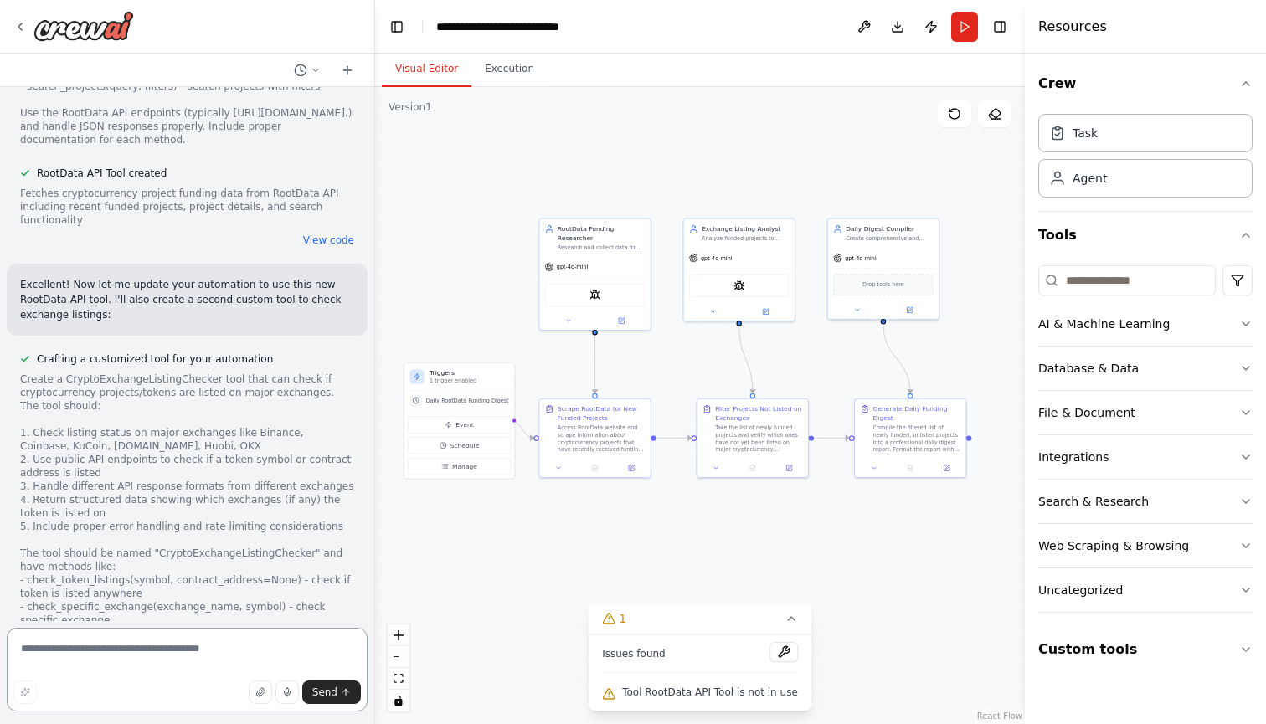
click at [61, 658] on textarea at bounding box center [187, 670] width 361 height 84
type textarea "**********"
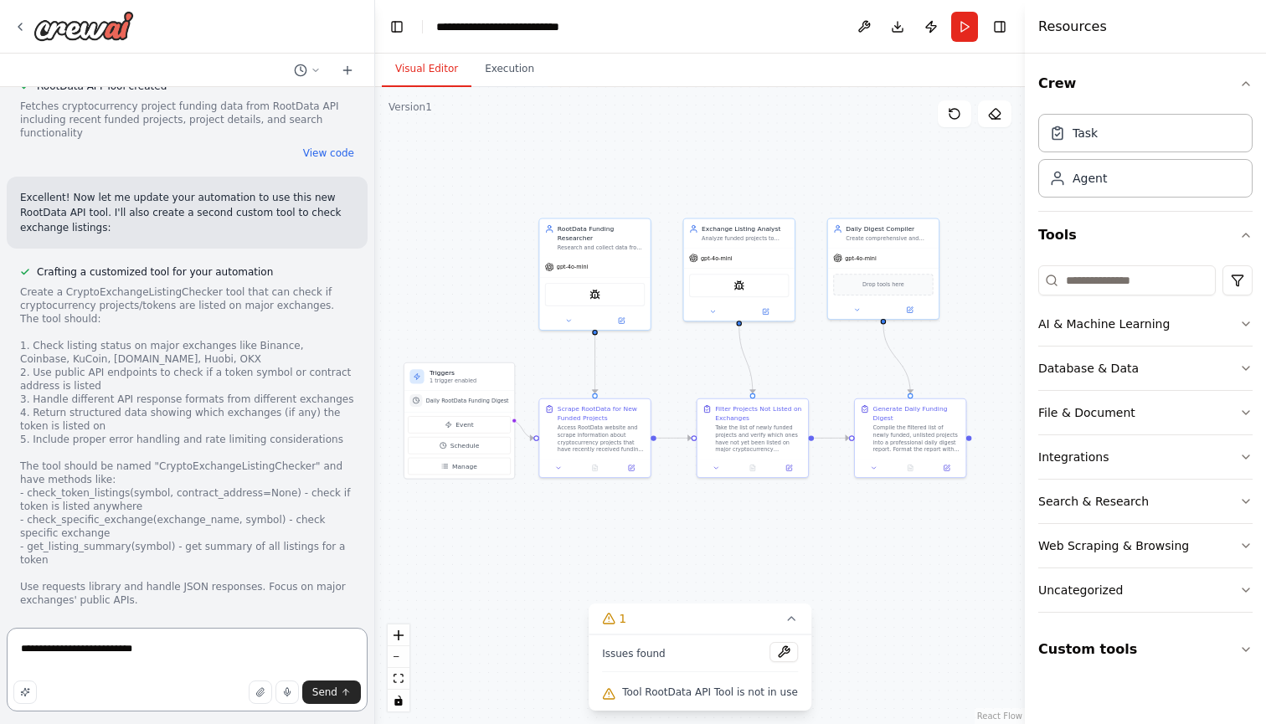
drag, startPoint x: 170, startPoint y: 643, endPoint x: 0, endPoint y: 631, distance: 170.3
click at [0, 631] on div "I want a daily digest from rootdata to show all the new projects which have rec…" at bounding box center [187, 362] width 375 height 724
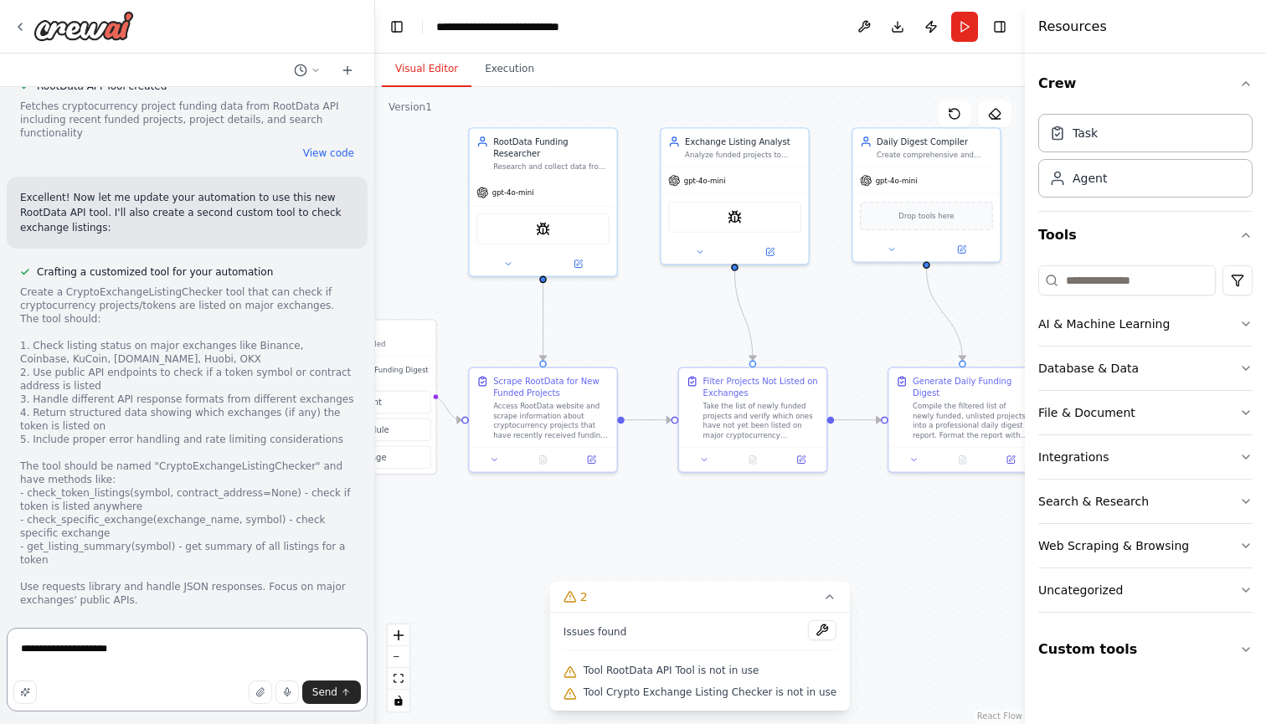
scroll to position [2914, 0]
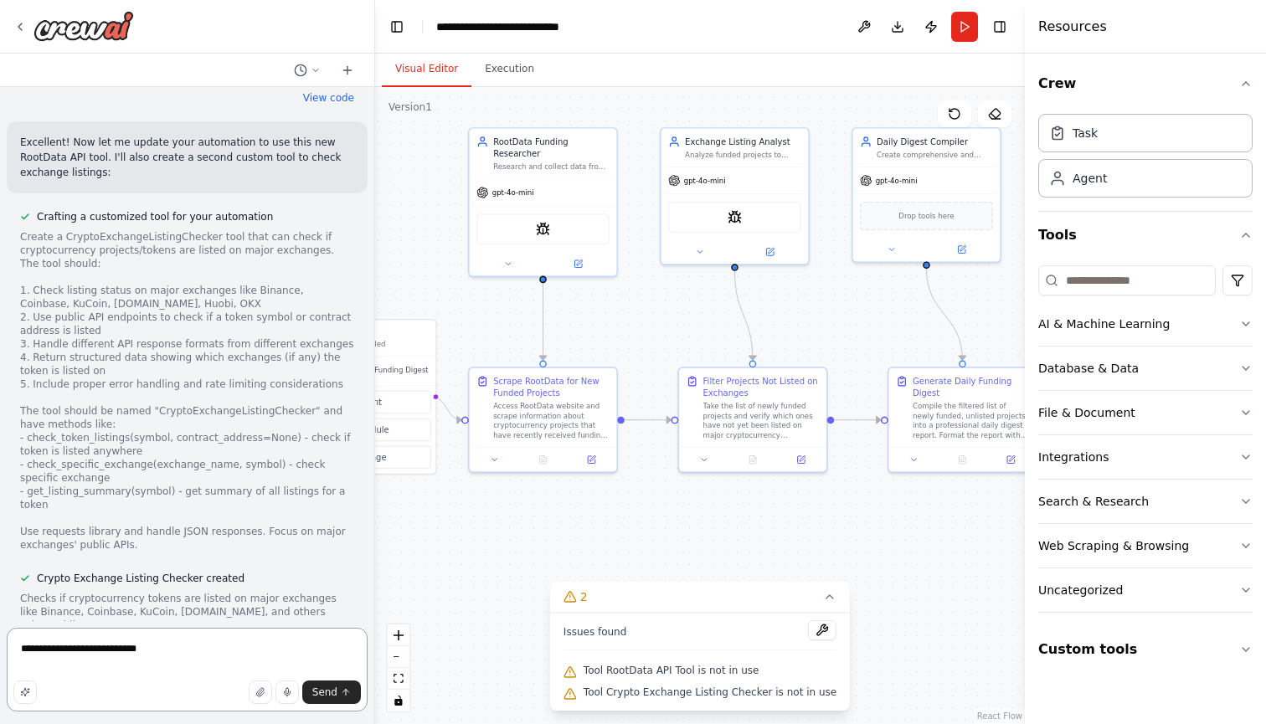
type textarea "**********"
drag, startPoint x: 176, startPoint y: 658, endPoint x: 0, endPoint y: 593, distance: 187.2
click at [0, 597] on div "I want a daily digest from rootdata to show all the new projects which have rec…" at bounding box center [187, 362] width 375 height 724
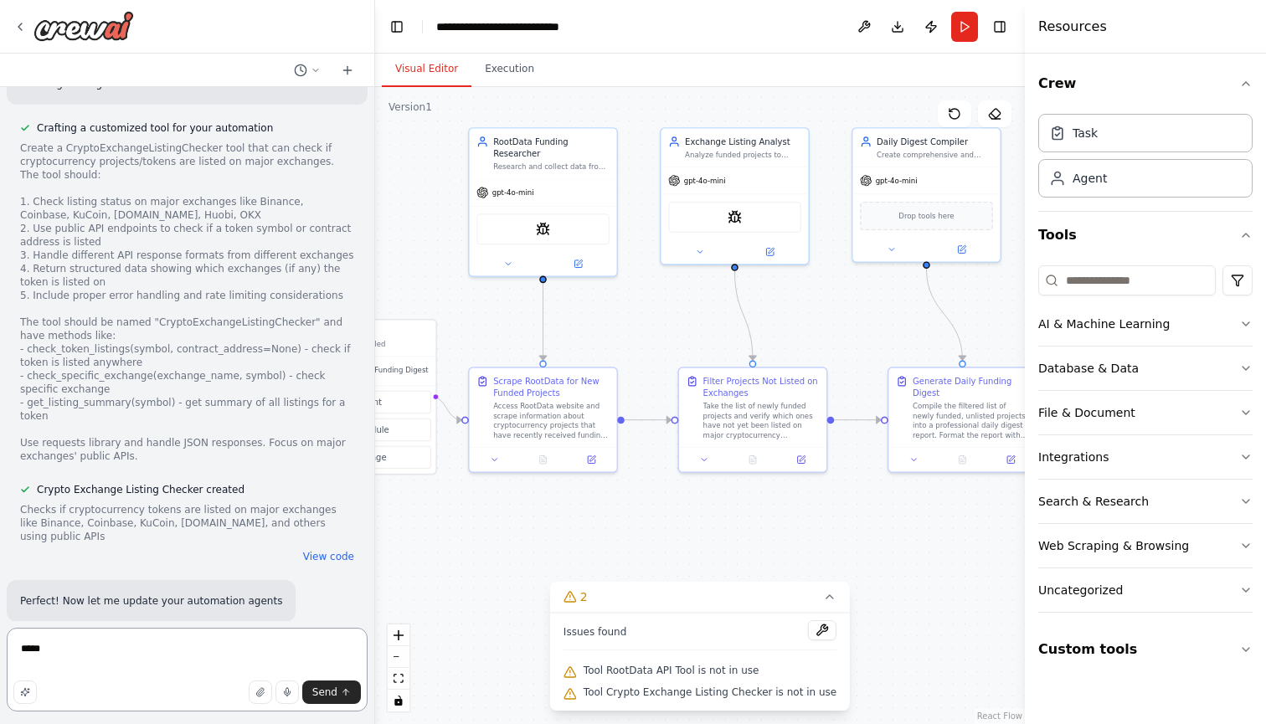
type textarea "*****"
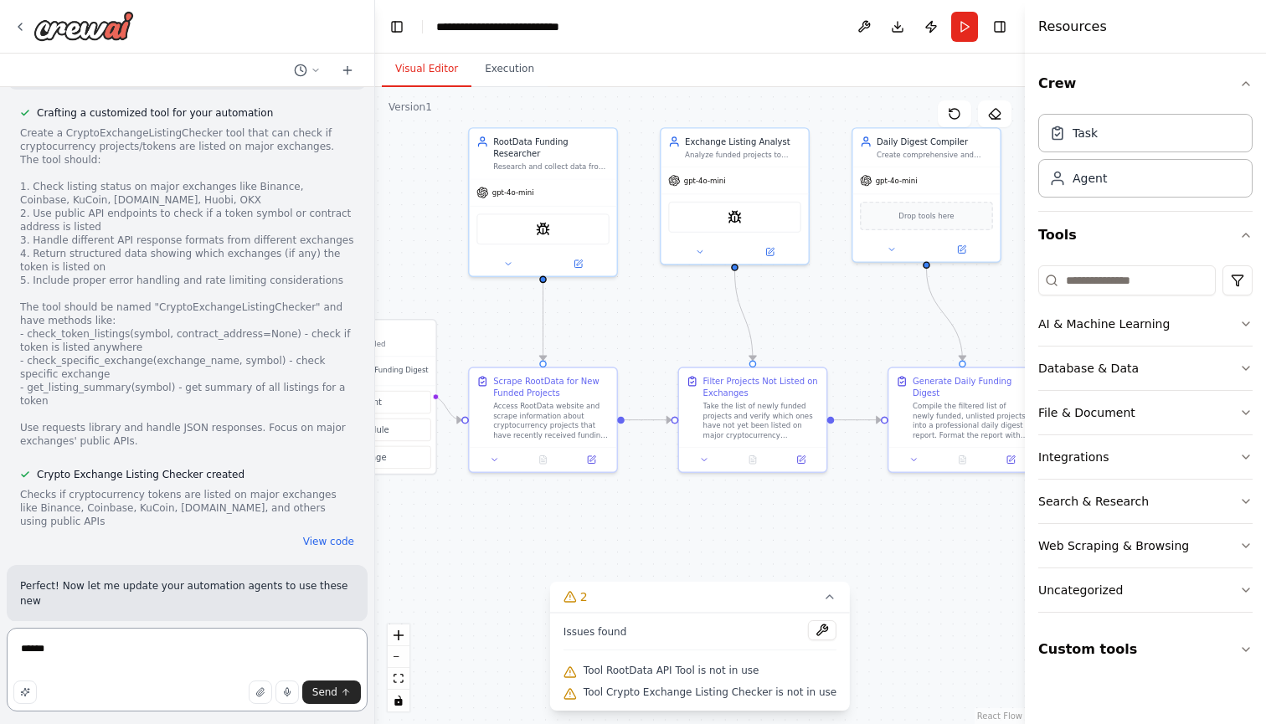
drag, startPoint x: 184, startPoint y: 650, endPoint x: 0, endPoint y: 634, distance: 184.8
click at [0, 639] on div "I want a daily digest from rootdata to show all the new projects which have rec…" at bounding box center [187, 362] width 375 height 724
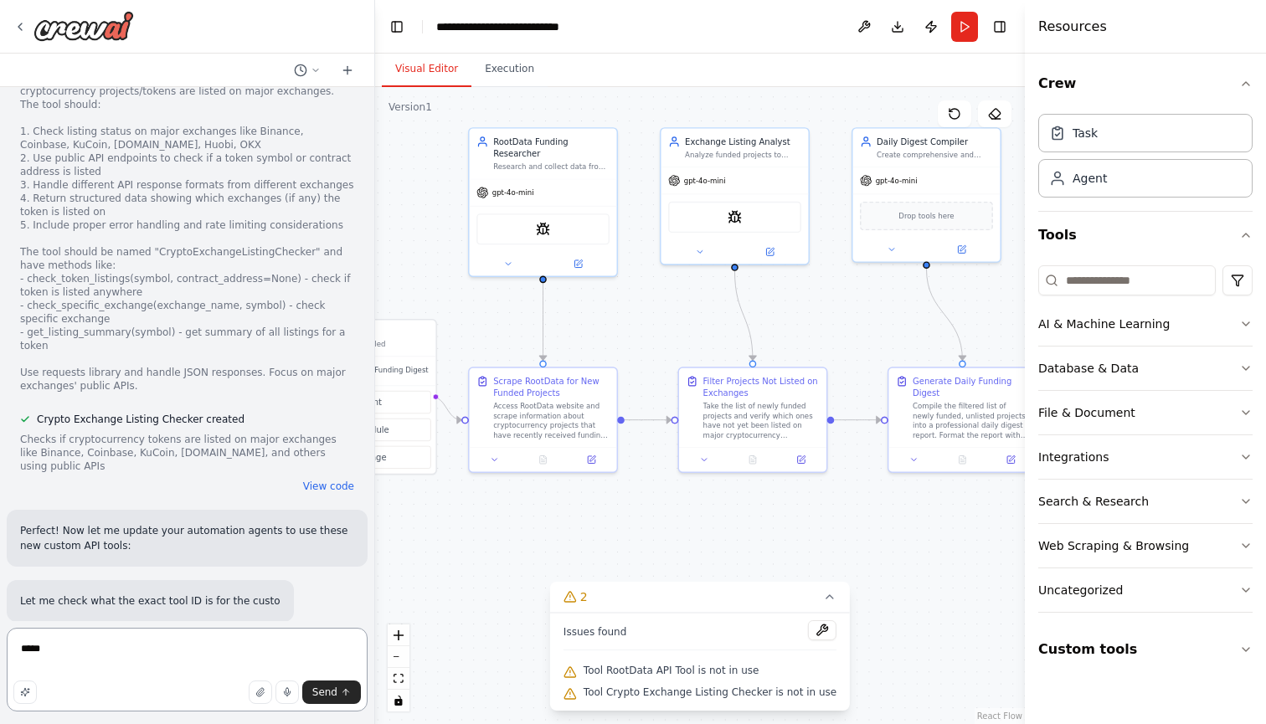
click at [208, 653] on textarea "*****" at bounding box center [187, 670] width 361 height 84
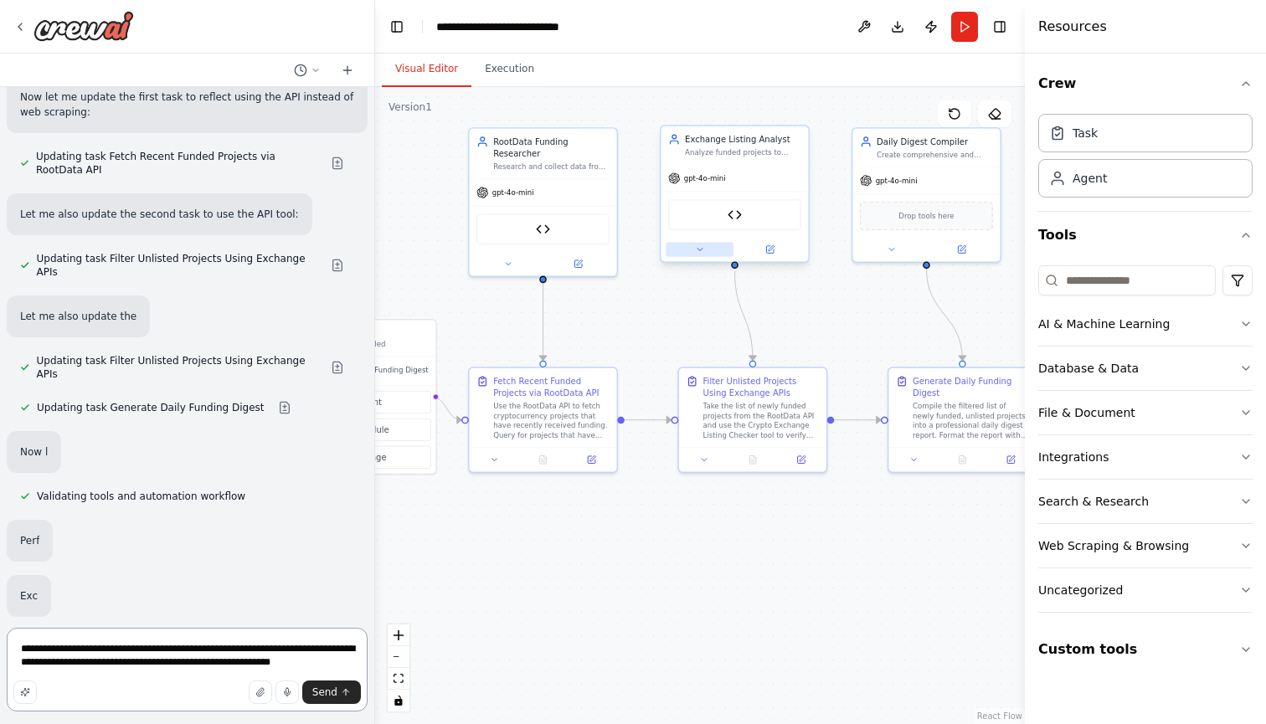
scroll to position [3992, 0]
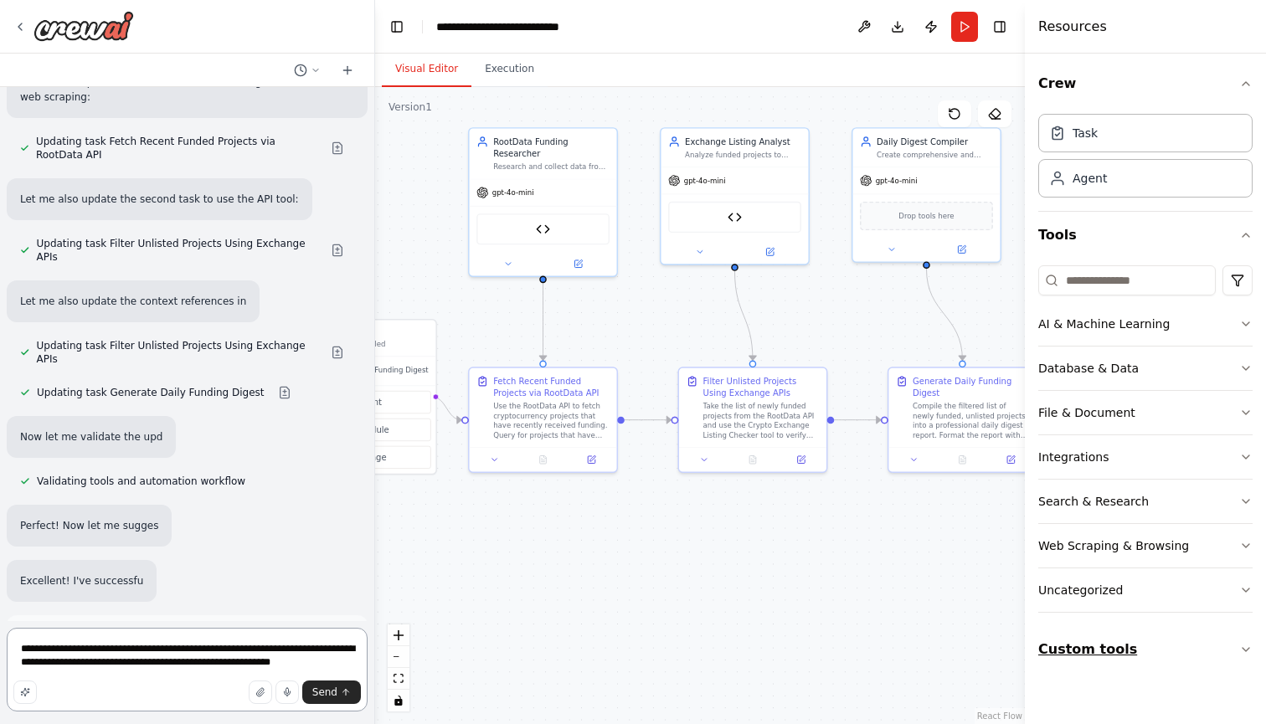
type textarea "**********"
click at [1224, 659] on button "Custom tools" at bounding box center [1145, 649] width 214 height 47
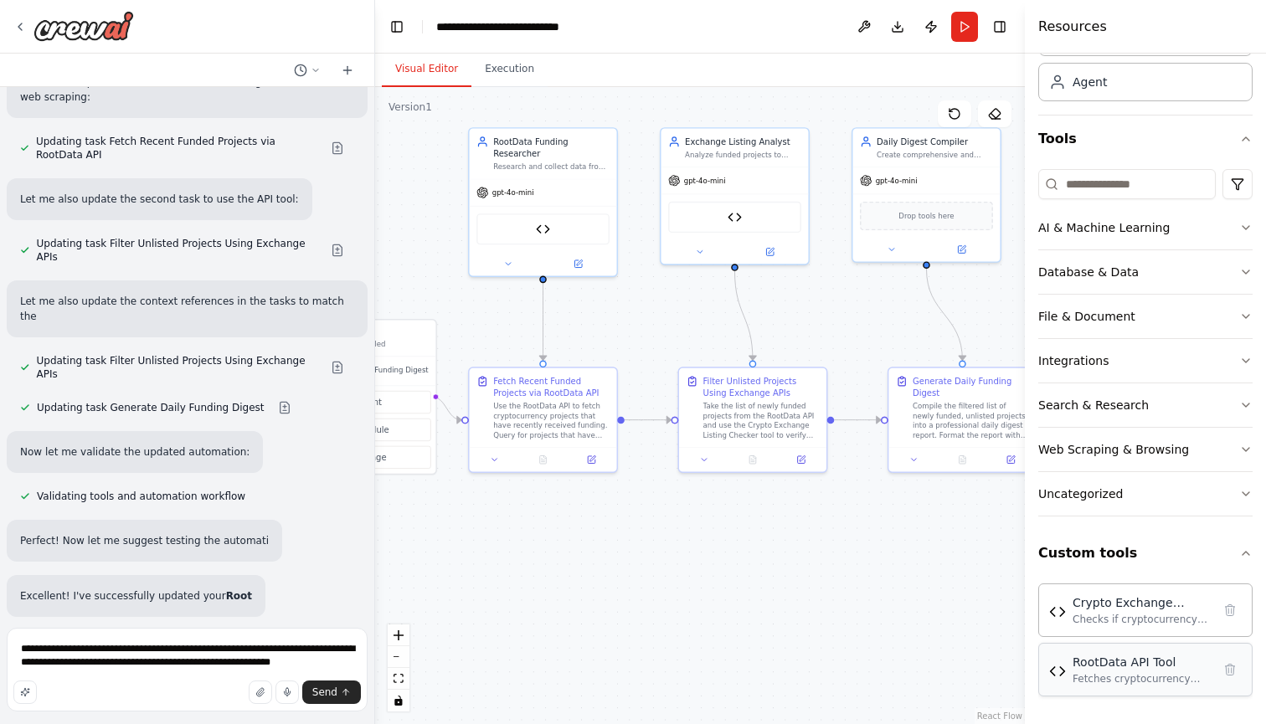
scroll to position [96, 0]
click at [1137, 676] on div "Fetches cryptocurrency project funding data from RootData API including recent …" at bounding box center [1141, 678] width 139 height 13
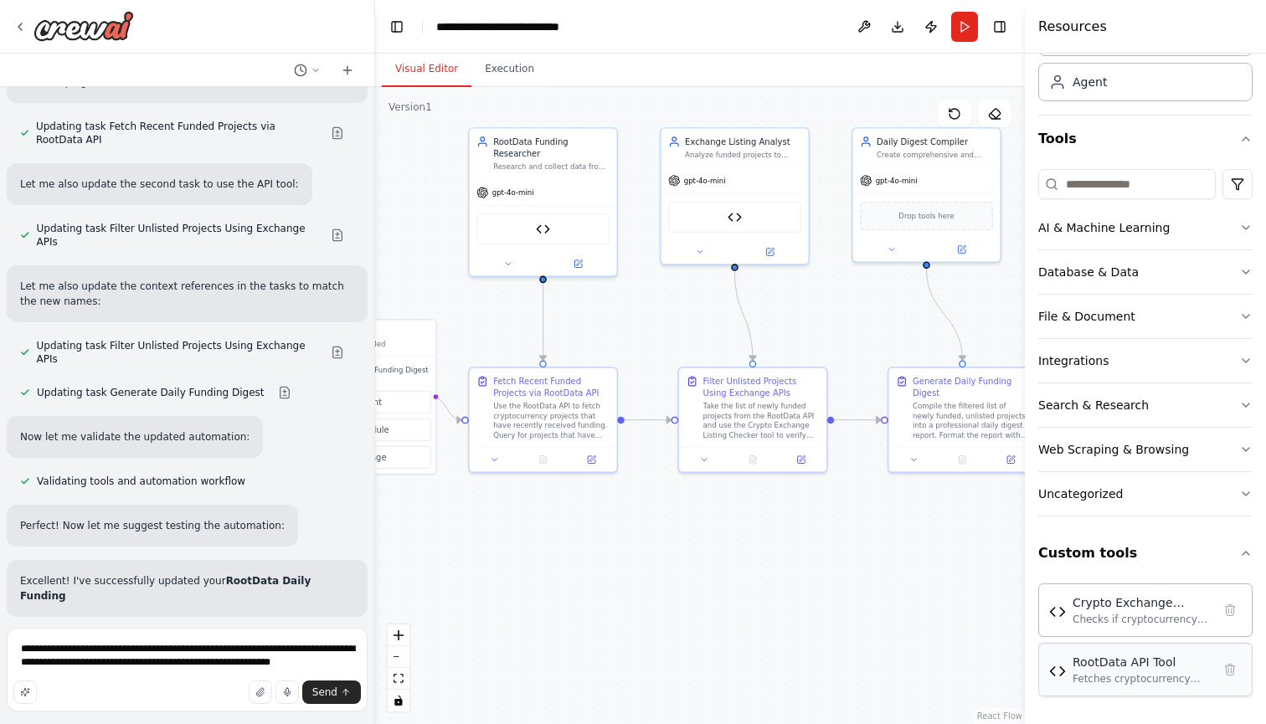
click at [1132, 679] on div "Fetches cryptocurrency project funding data from RootData API including recent …" at bounding box center [1141, 678] width 139 height 13
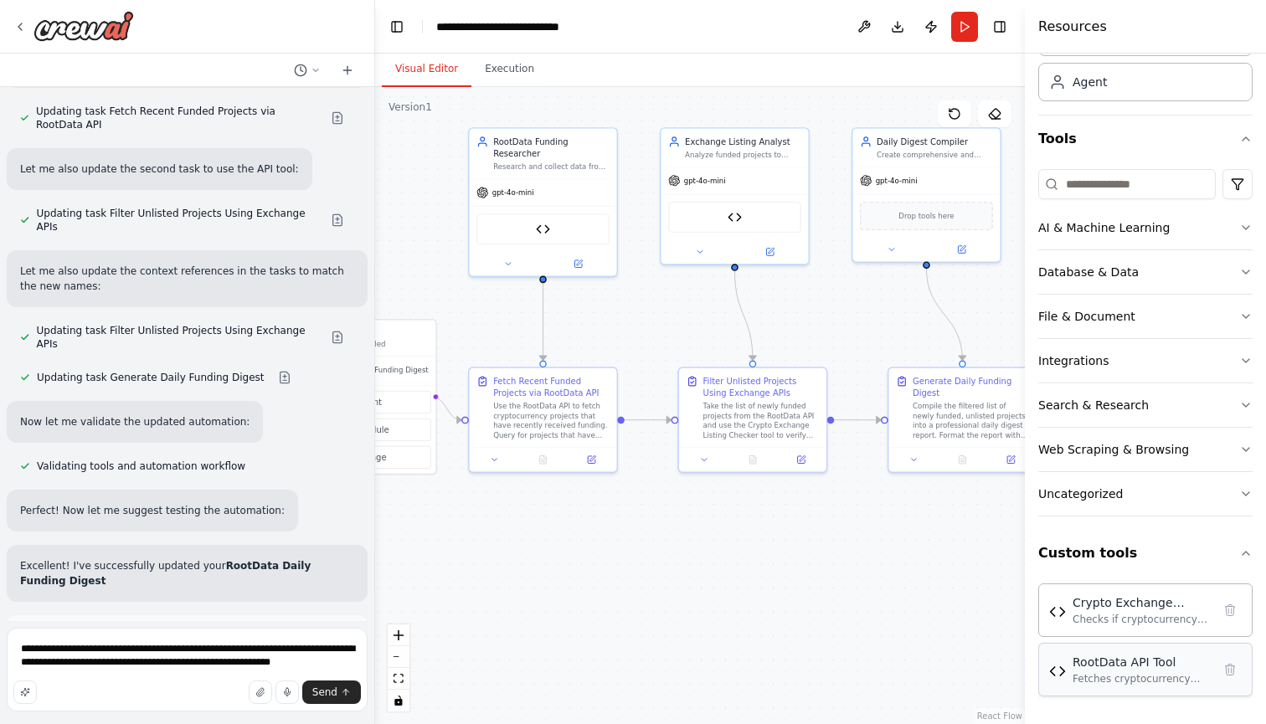
click at [1092, 675] on div "Fetches cryptocurrency project funding data from RootData API including recent …" at bounding box center [1141, 678] width 139 height 13
click at [1062, 675] on img at bounding box center [1057, 671] width 17 height 17
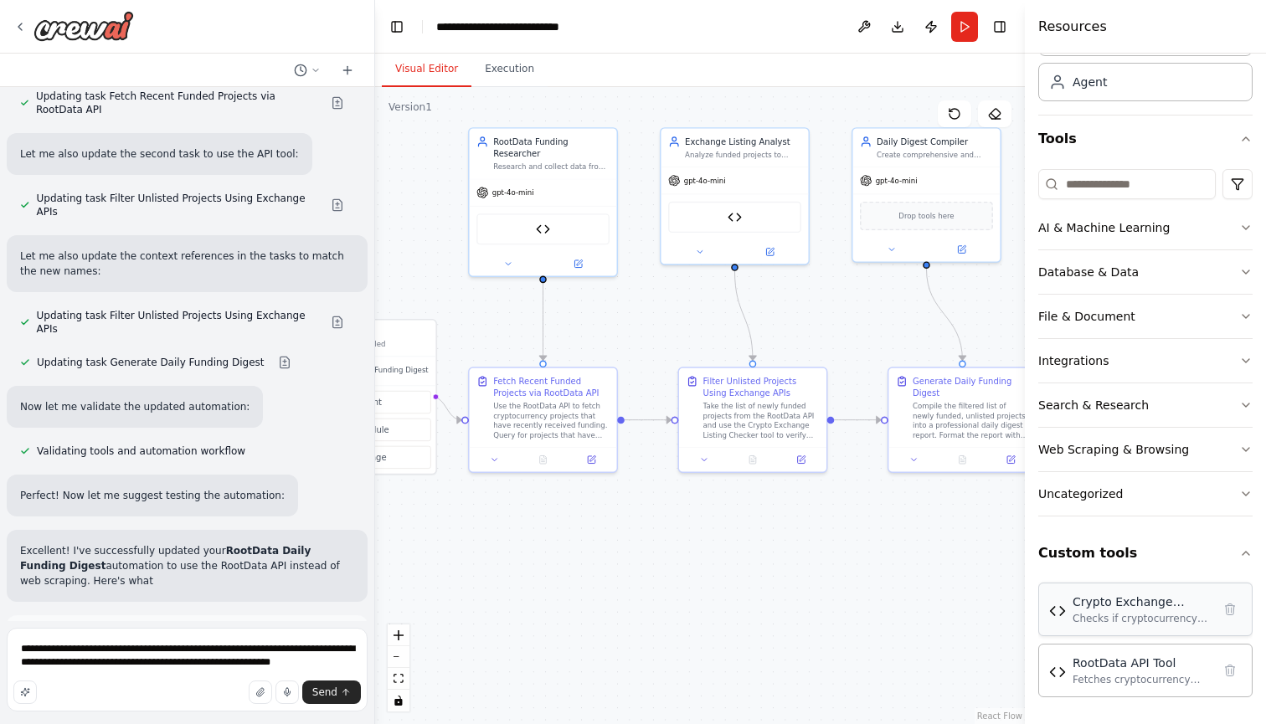
click at [1163, 609] on div "Crypto Exchange Listing Checker" at bounding box center [1141, 601] width 139 height 17
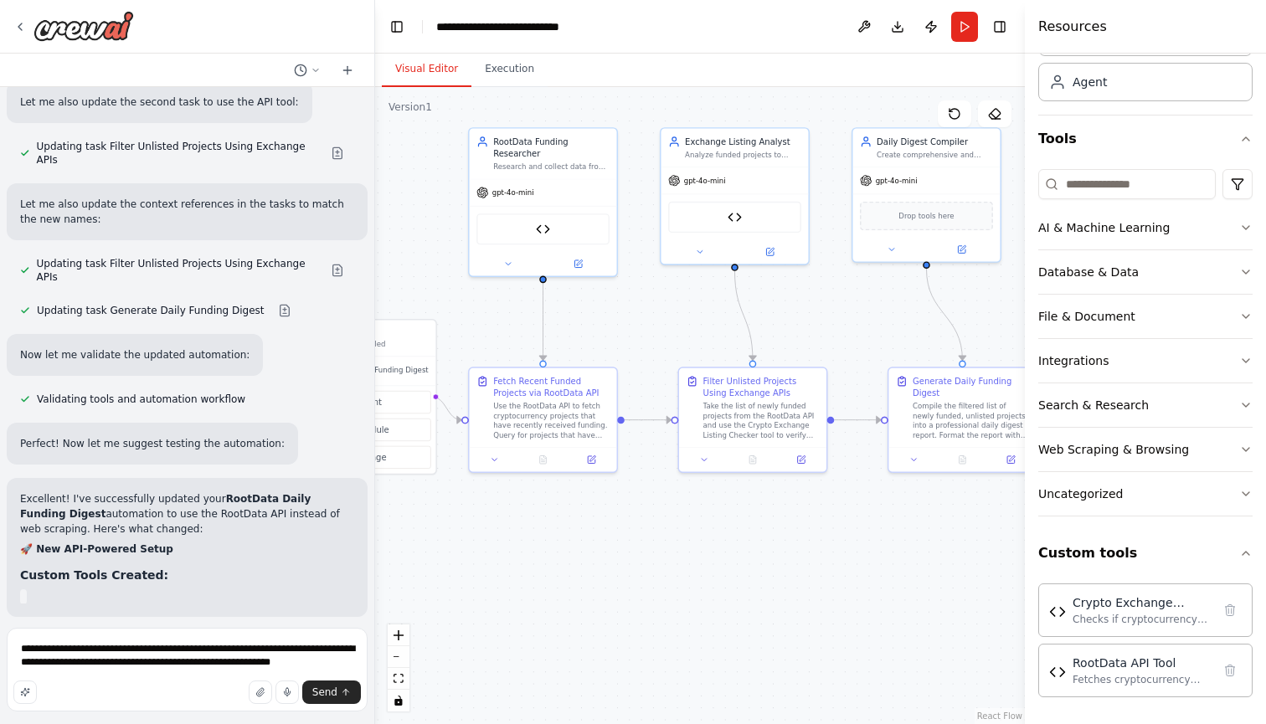
scroll to position [4104, 0]
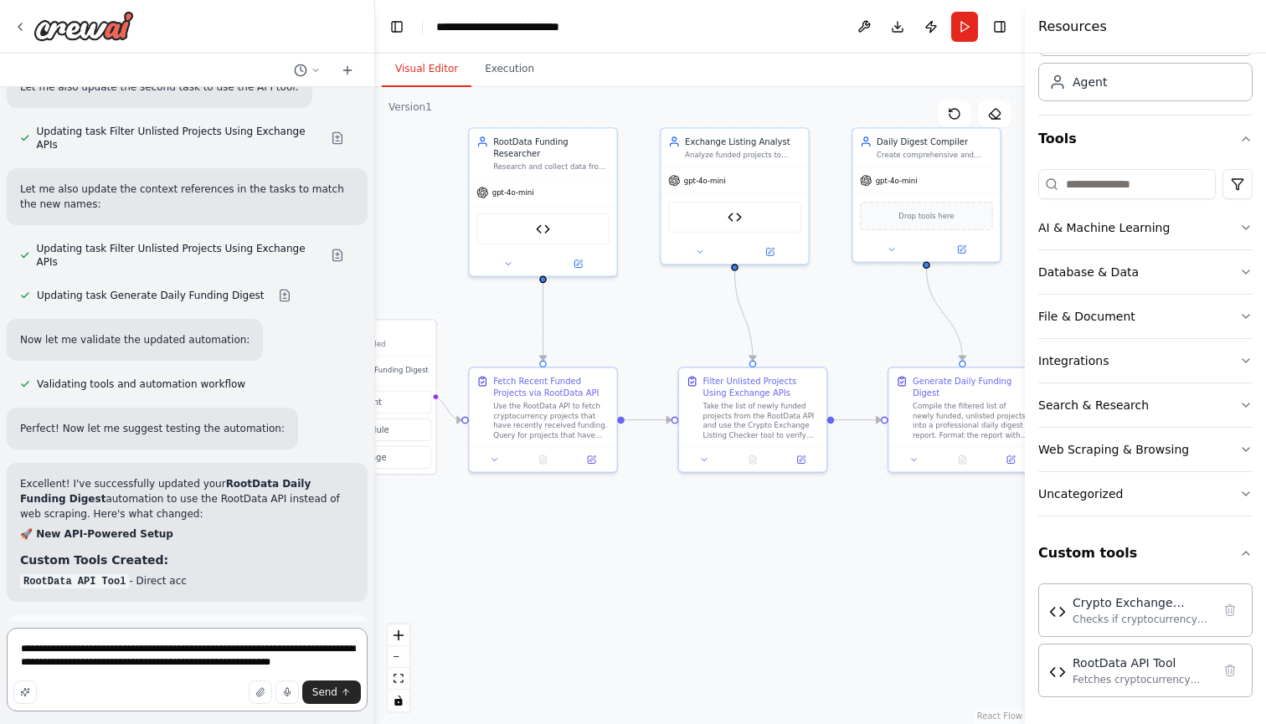
click at [308, 658] on textarea "**********" at bounding box center [187, 670] width 361 height 84
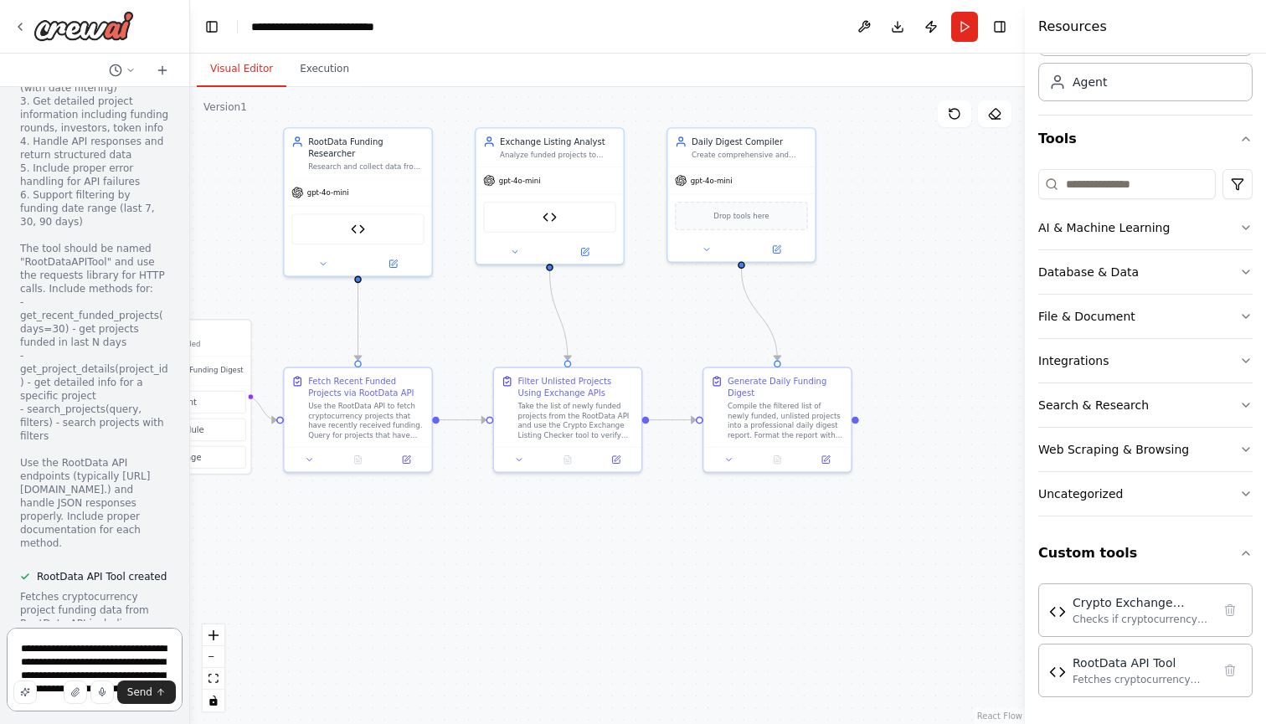
scroll to position [4146, 0]
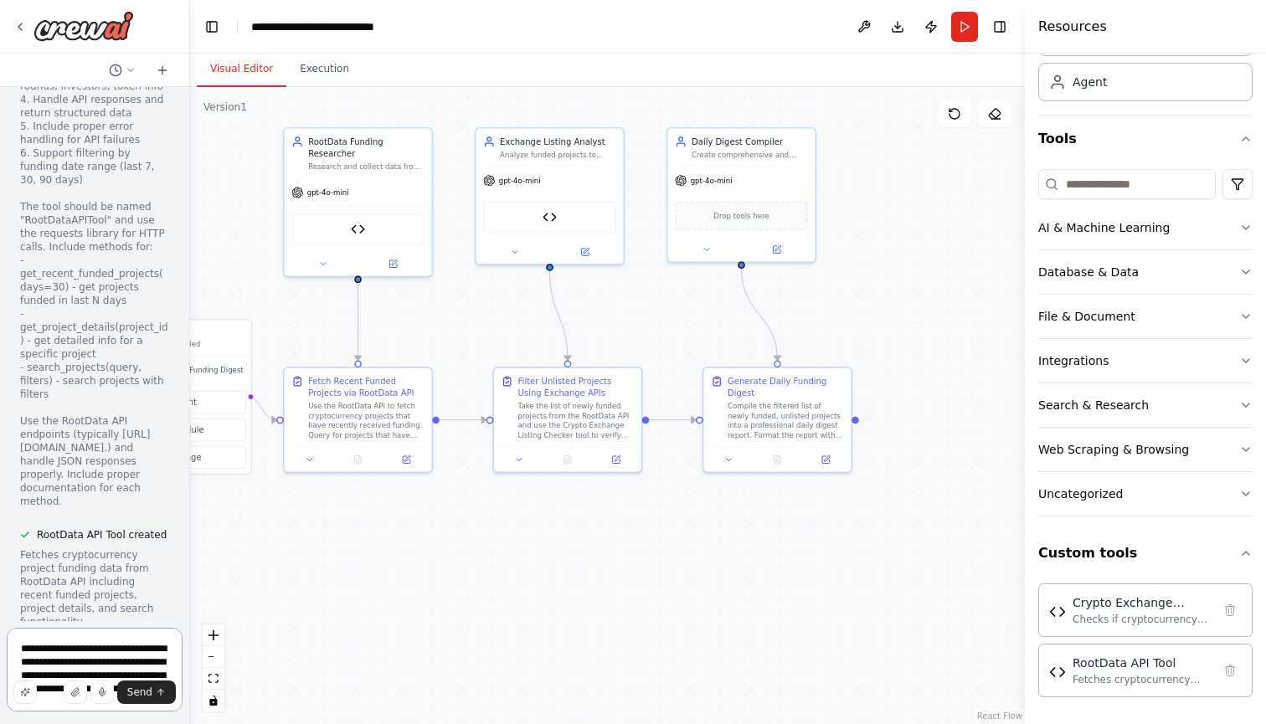
drag, startPoint x: 369, startPoint y: 362, endPoint x: 100, endPoint y: 356, distance: 269.6
click at [100, 356] on div "I want a daily digest from rootdata to show all the new projects which have rec…" at bounding box center [95, 362] width 190 height 724
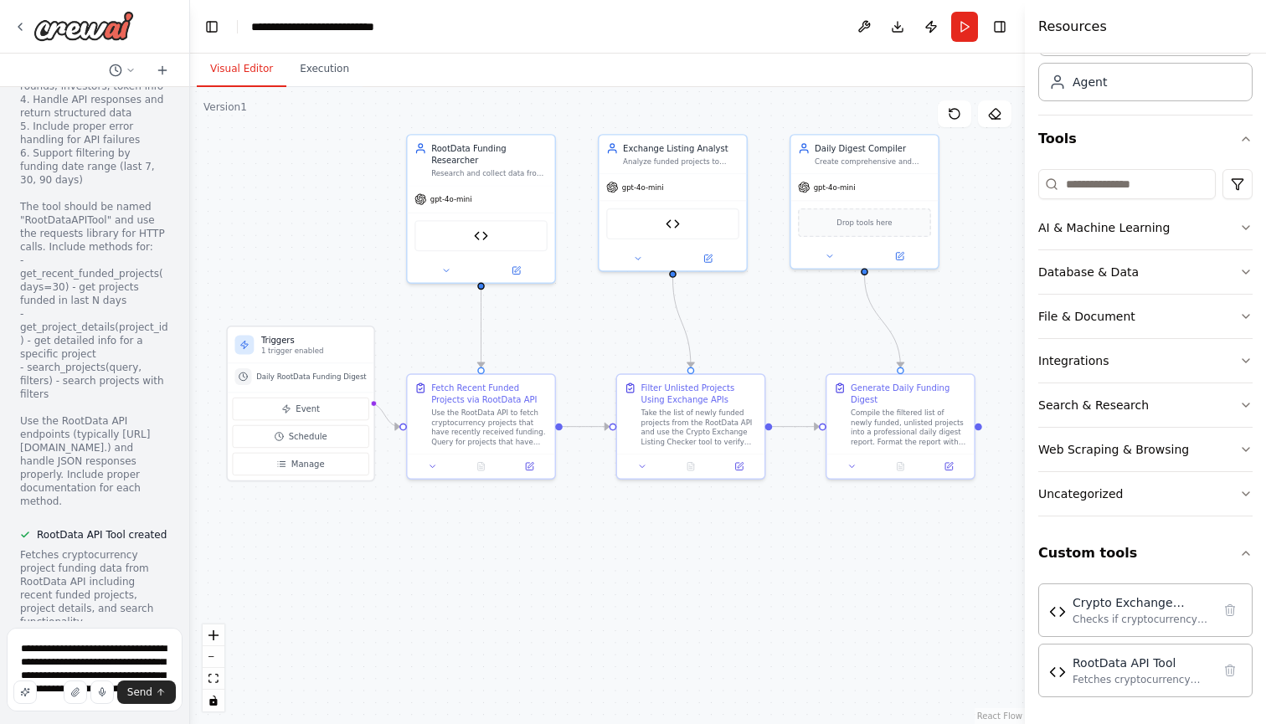
drag, startPoint x: 218, startPoint y: 260, endPoint x: 341, endPoint y: 268, distance: 123.3
click at [341, 268] on div ".deletable-edge-delete-btn { width: 20px; height: 20px; border: 0px solid #ffff…" at bounding box center [607, 405] width 835 height 637
click at [499, 152] on div "RootData Funding Researcher" at bounding box center [489, 152] width 116 height 24
click at [496, 198] on div "gpt-4o-mini" at bounding box center [481, 197] width 147 height 26
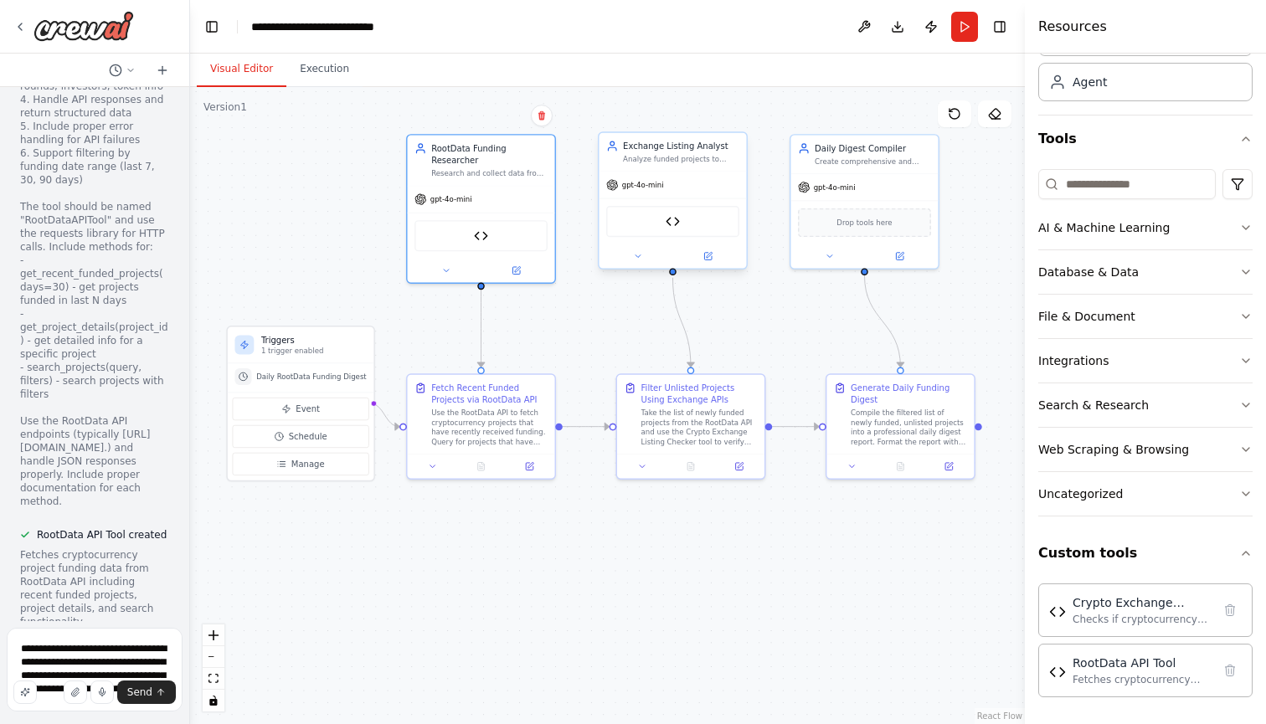
click at [712, 183] on div "gpt-4o-mini" at bounding box center [671, 185] width 147 height 26
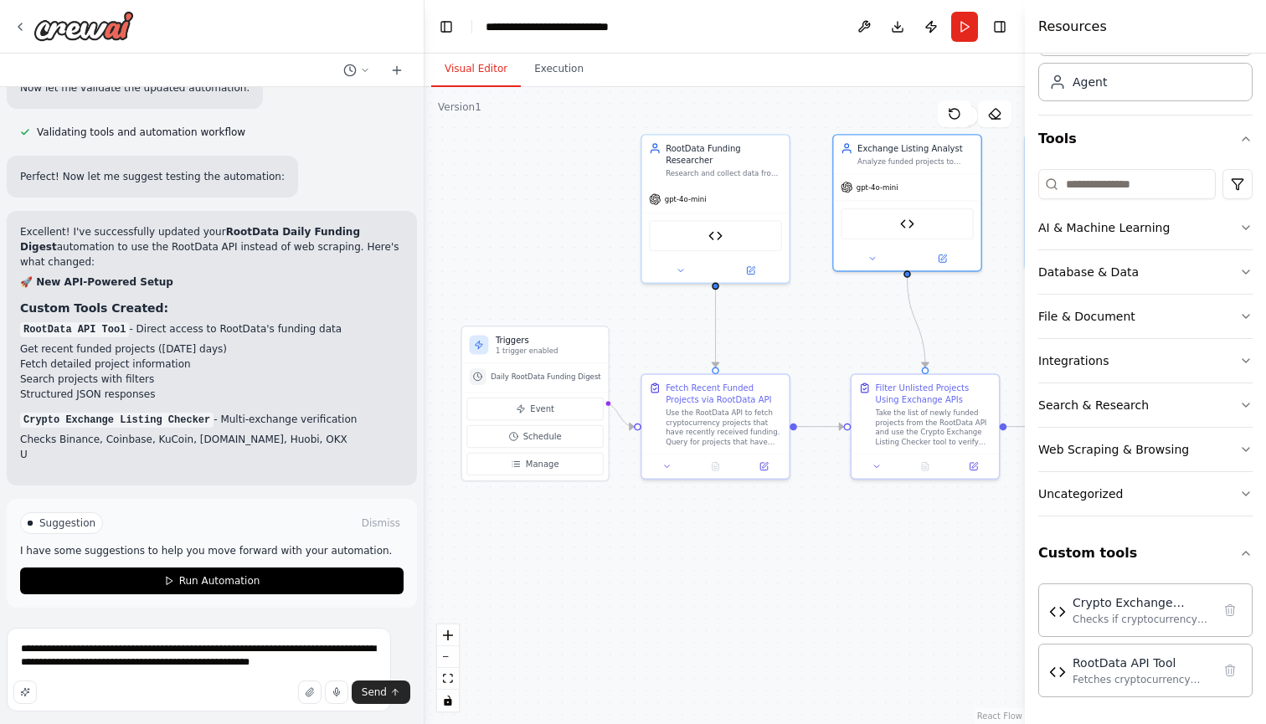
scroll to position [3896, 0]
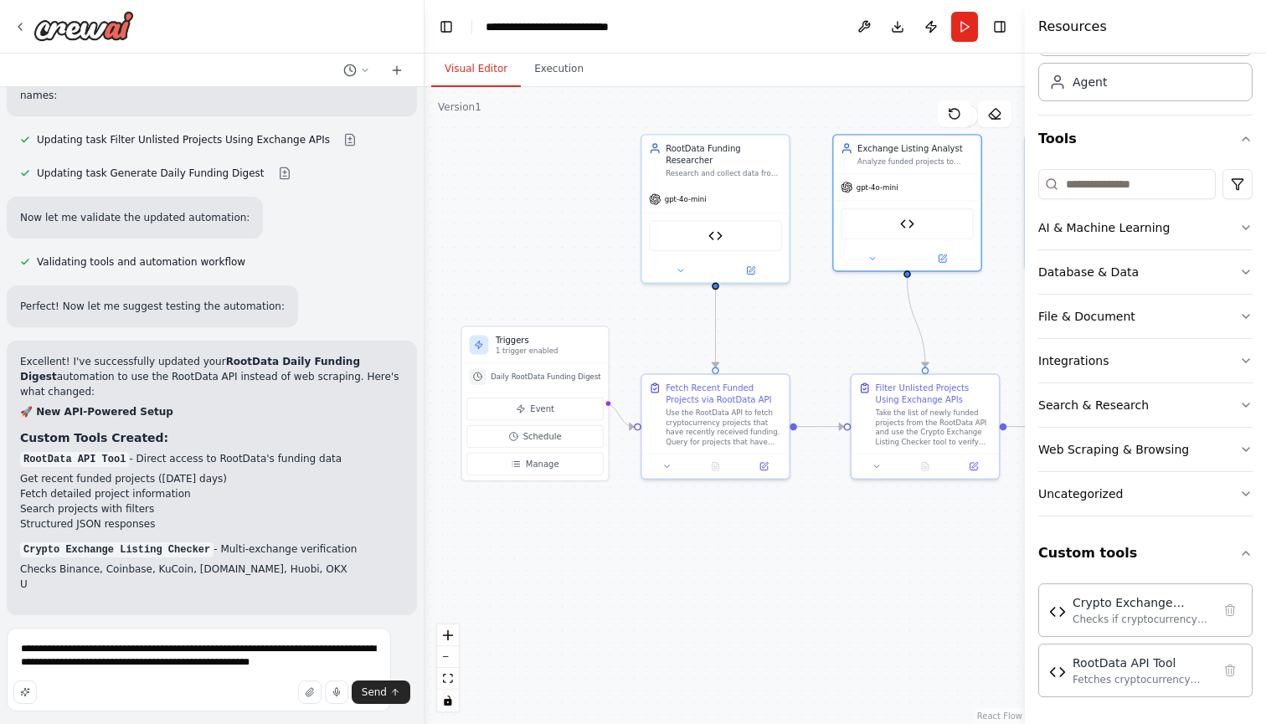
drag, startPoint x: 188, startPoint y: 478, endPoint x: 426, endPoint y: 494, distance: 238.2
click at [426, 494] on div "I want a daily digest from rootdata to show all the new projects which have rec…" at bounding box center [633, 362] width 1266 height 724
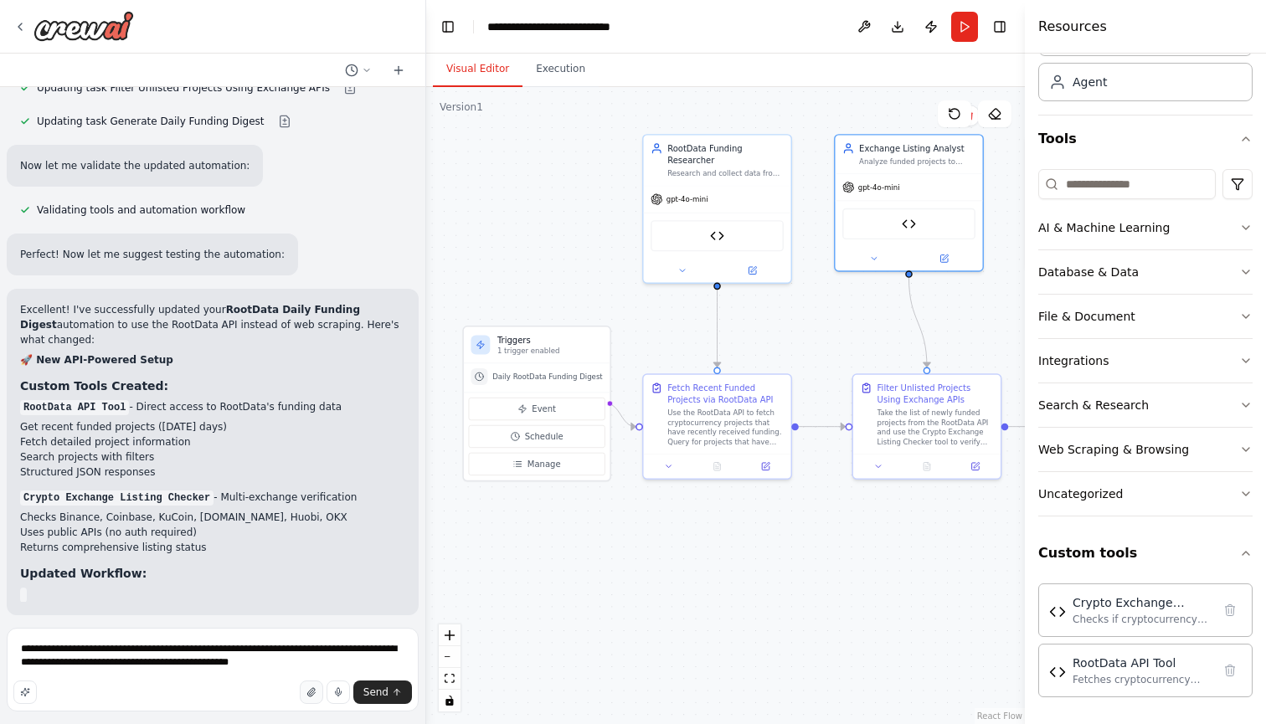
scroll to position [3948, 0]
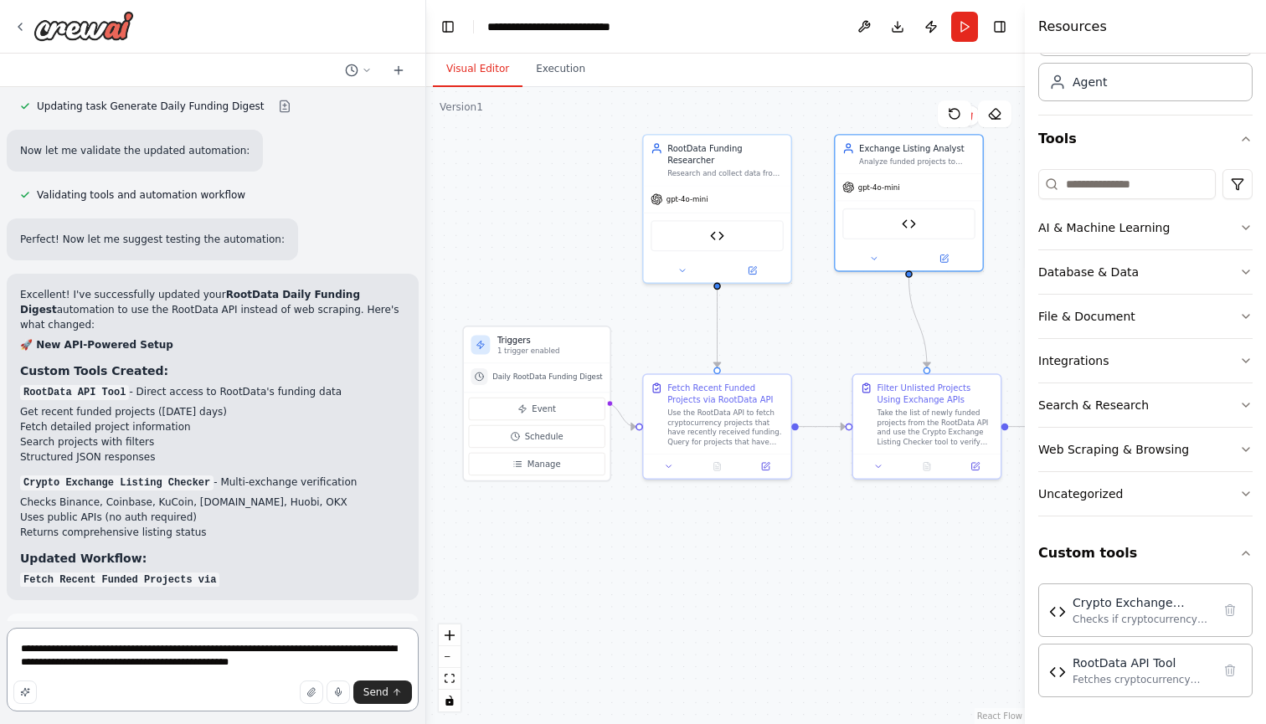
drag, startPoint x: 313, startPoint y: 661, endPoint x: 0, endPoint y: 490, distance: 357.0
click at [0, 490] on div "I want a daily digest from rootdata to show all the new projects which have rec…" at bounding box center [213, 362] width 426 height 724
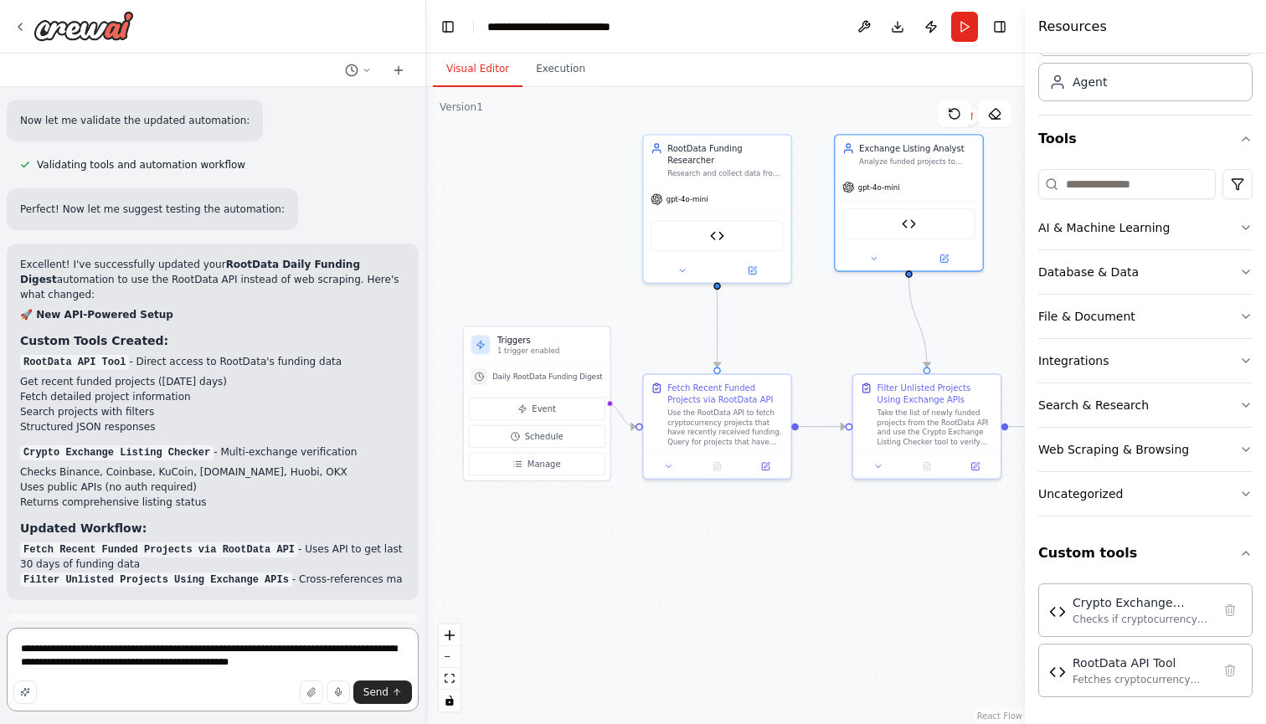
scroll to position [3993, 0]
